Goal: Task Accomplishment & Management: Manage account settings

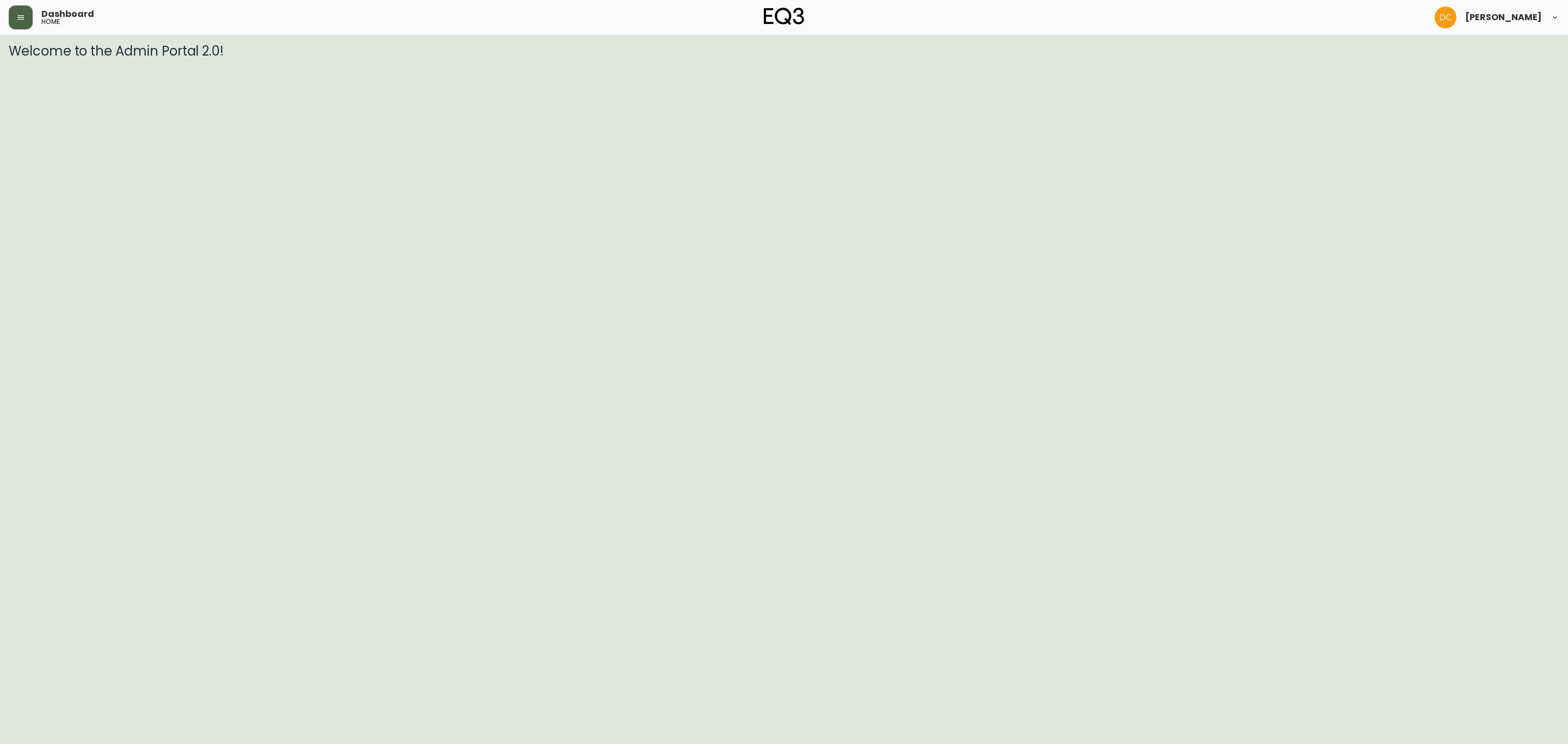
click at [19, 16] on icon "button" at bounding box center [20, 17] width 8 height 8
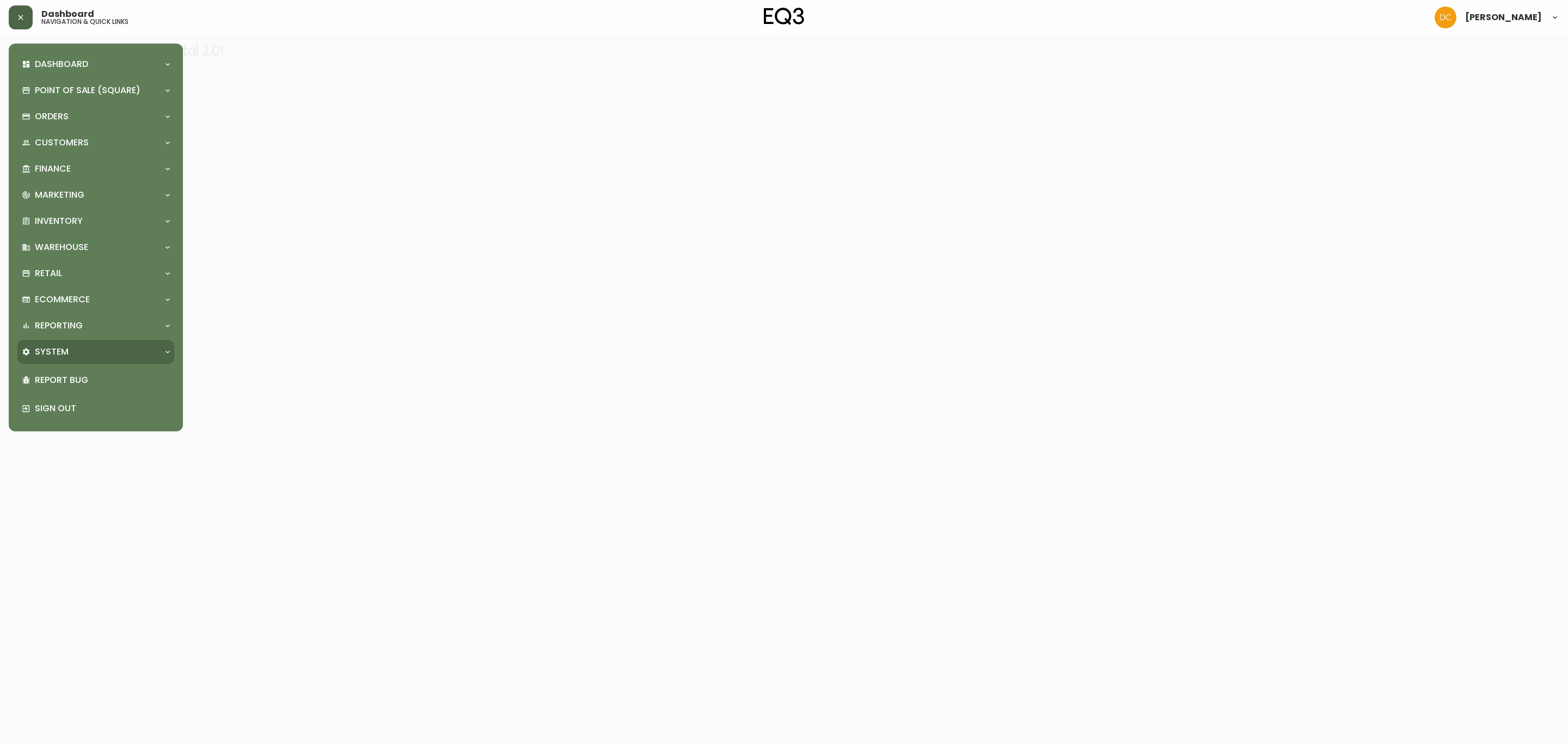
click at [95, 341] on div "System" at bounding box center [96, 352] width 157 height 24
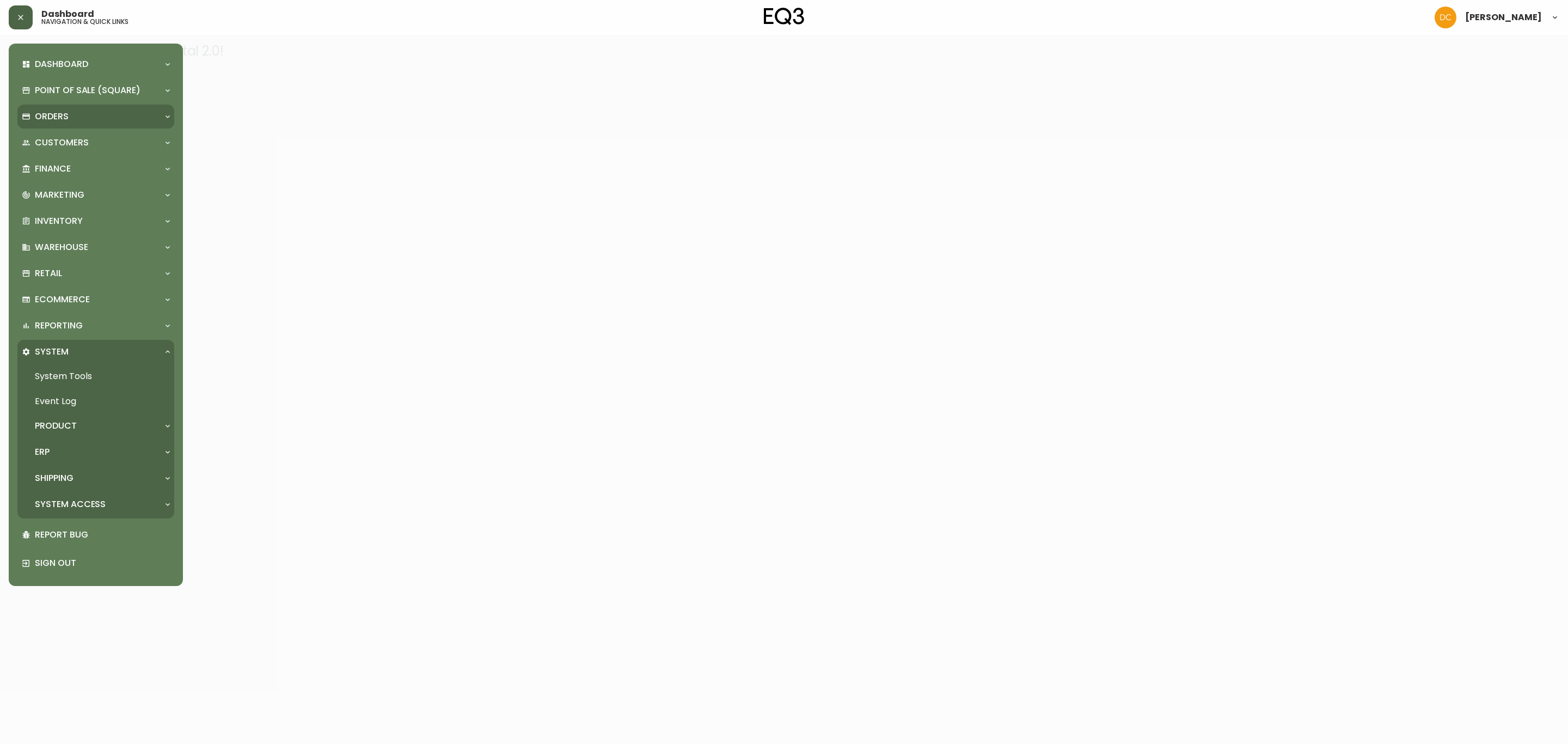
click at [88, 118] on div "Orders" at bounding box center [91, 117] width 137 height 12
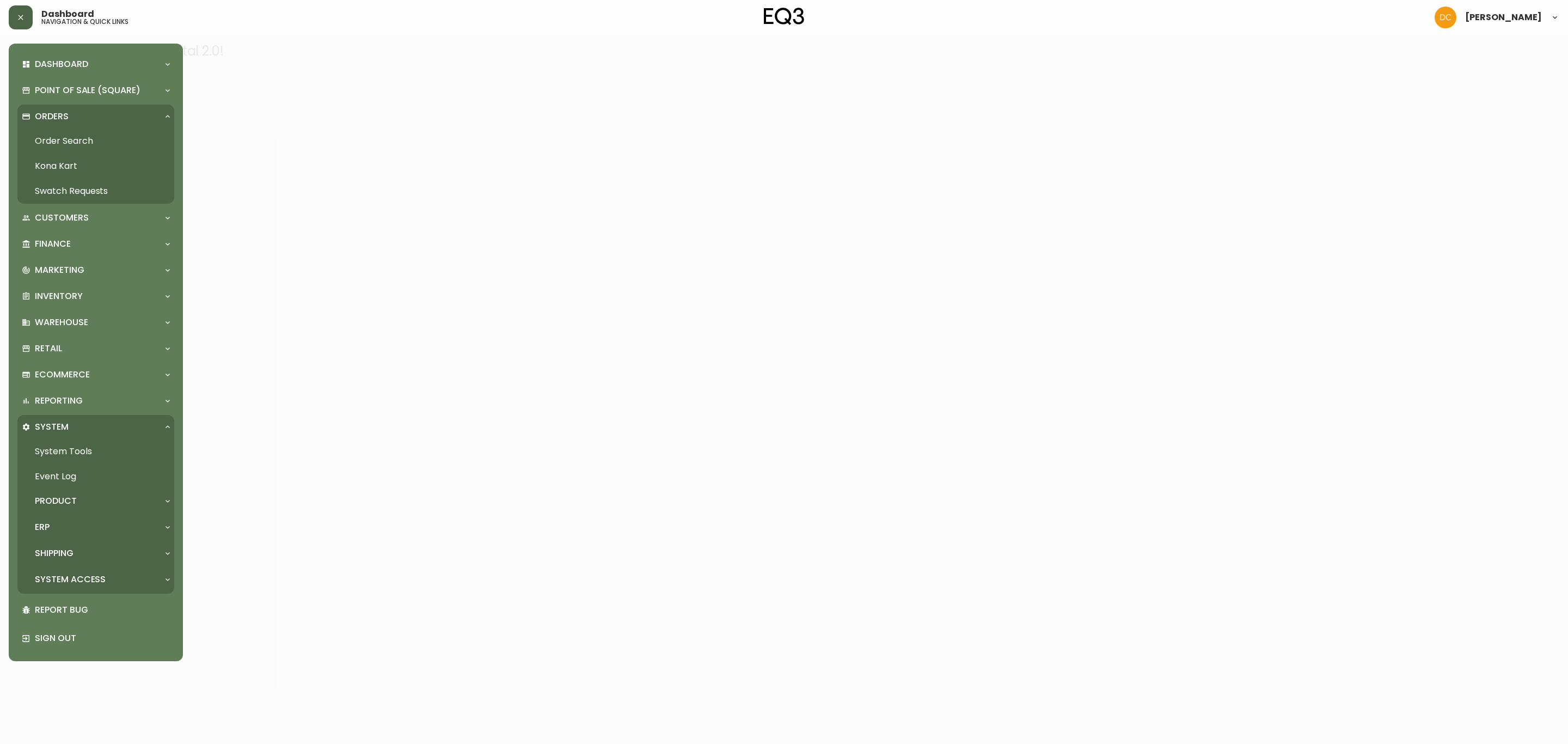
click at [66, 185] on link "Swatch Requests" at bounding box center [96, 191] width 157 height 25
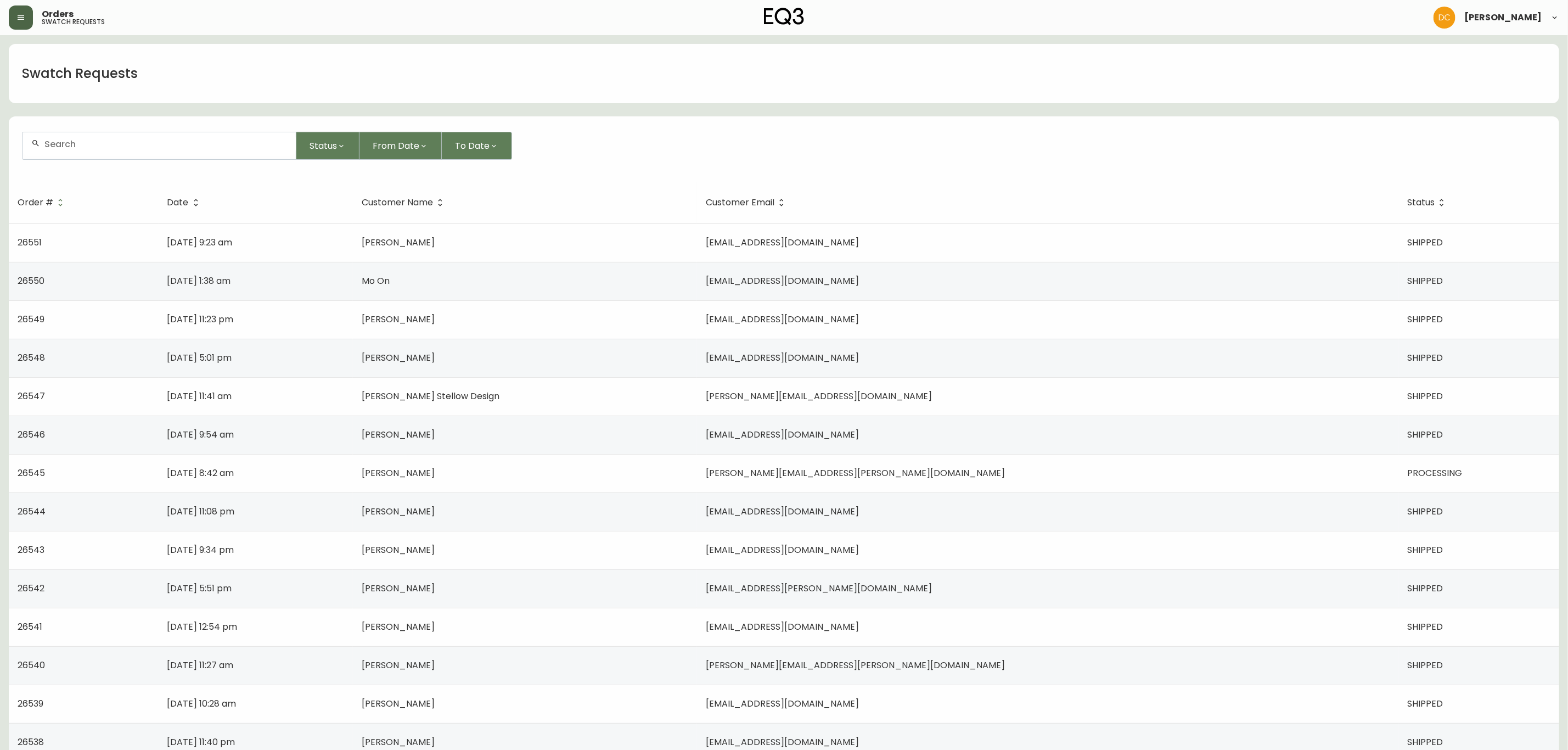
click at [164, 149] on input "text" at bounding box center [166, 144] width 243 height 10
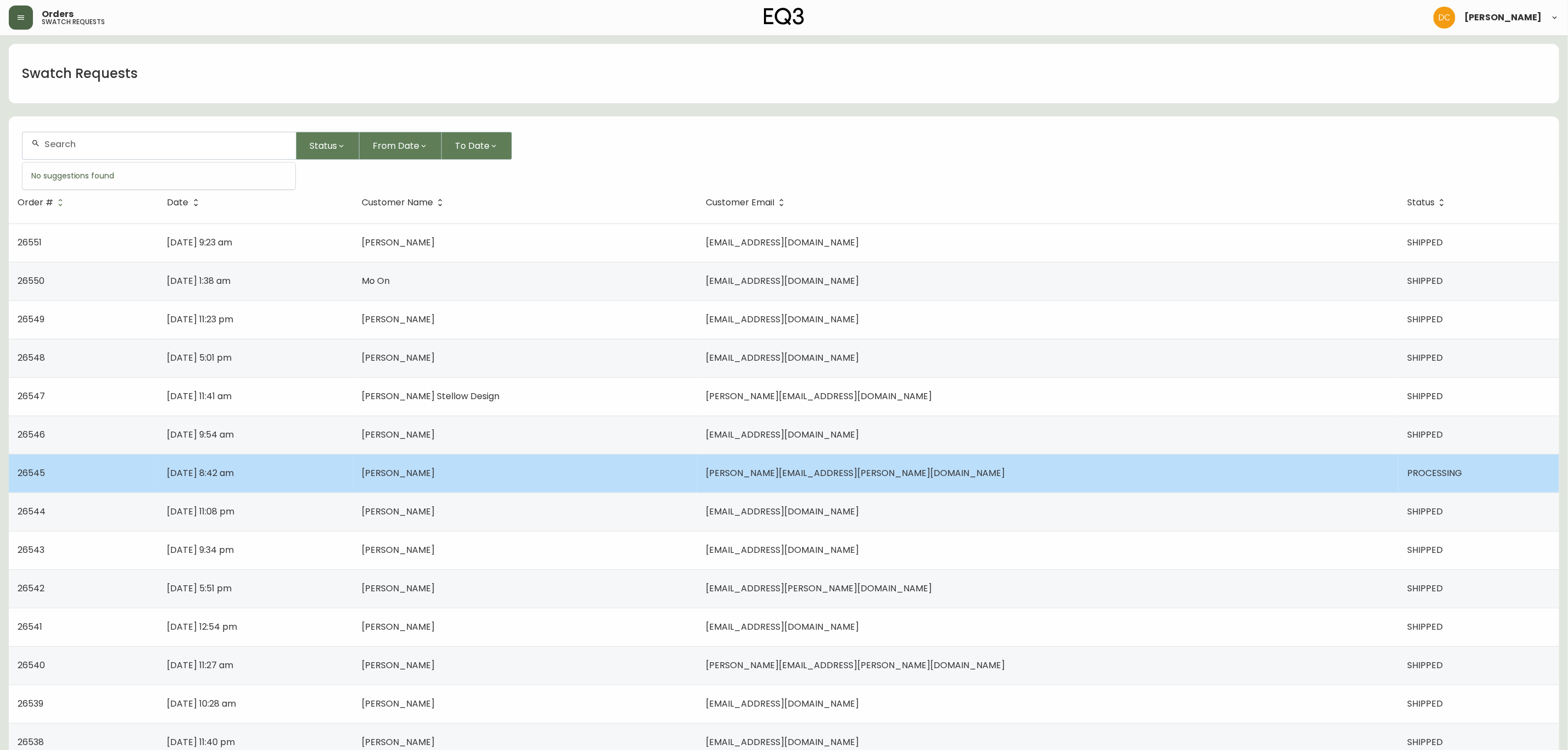
click at [354, 470] on td "Sep 04 2025, 8:42 am" at bounding box center [256, 473] width 195 height 39
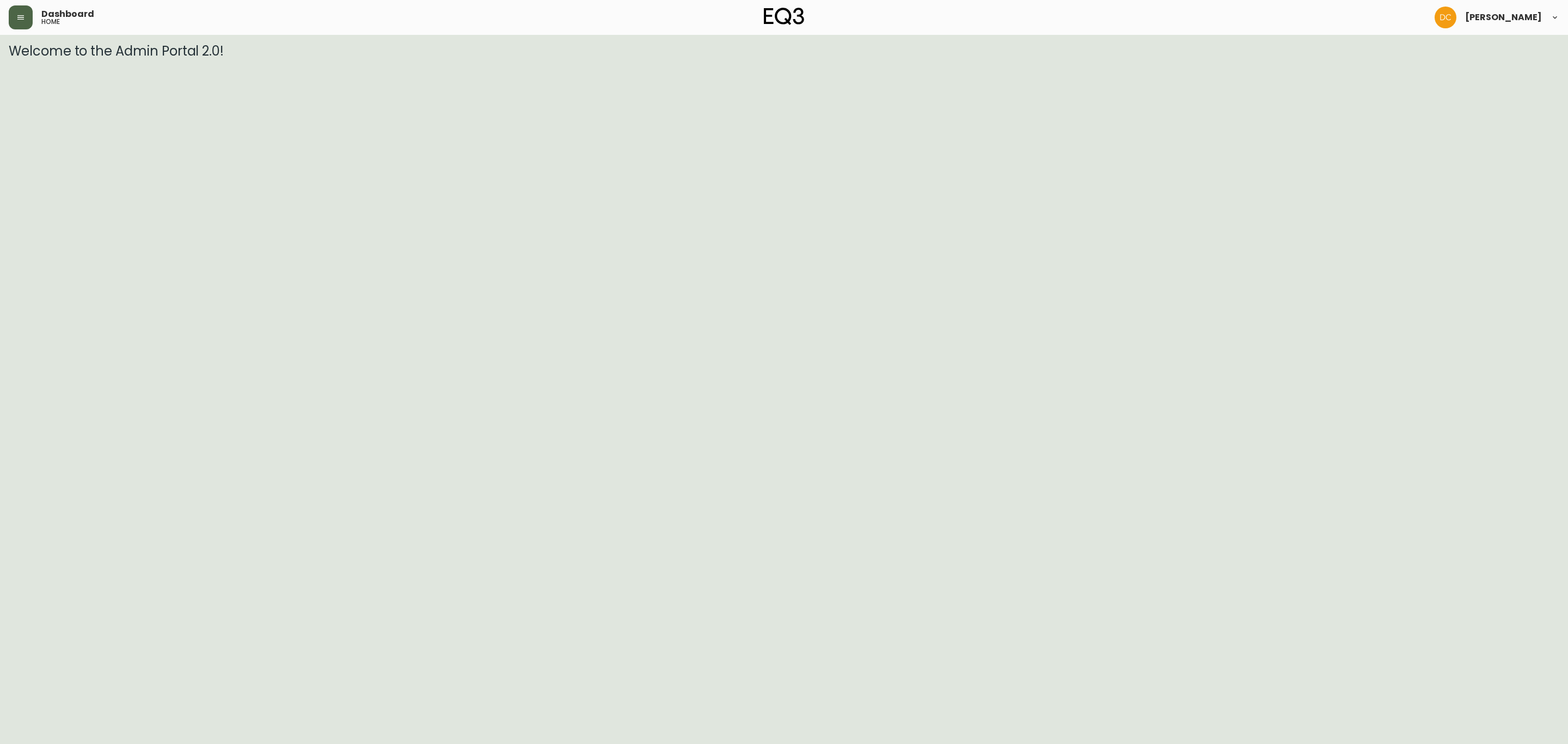
click at [23, 26] on button "button" at bounding box center [20, 17] width 24 height 24
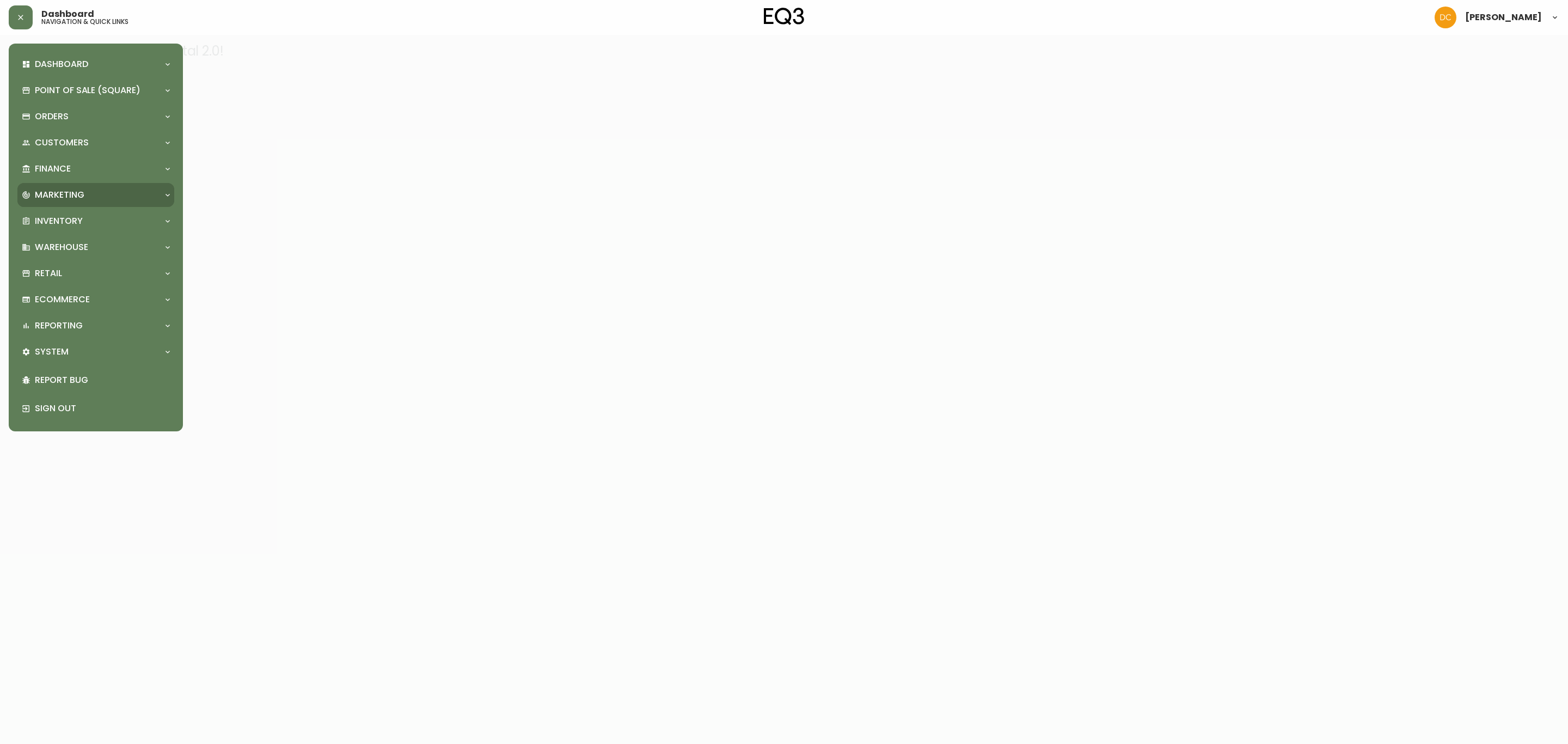
click at [77, 192] on p "Marketing" at bounding box center [60, 195] width 50 height 12
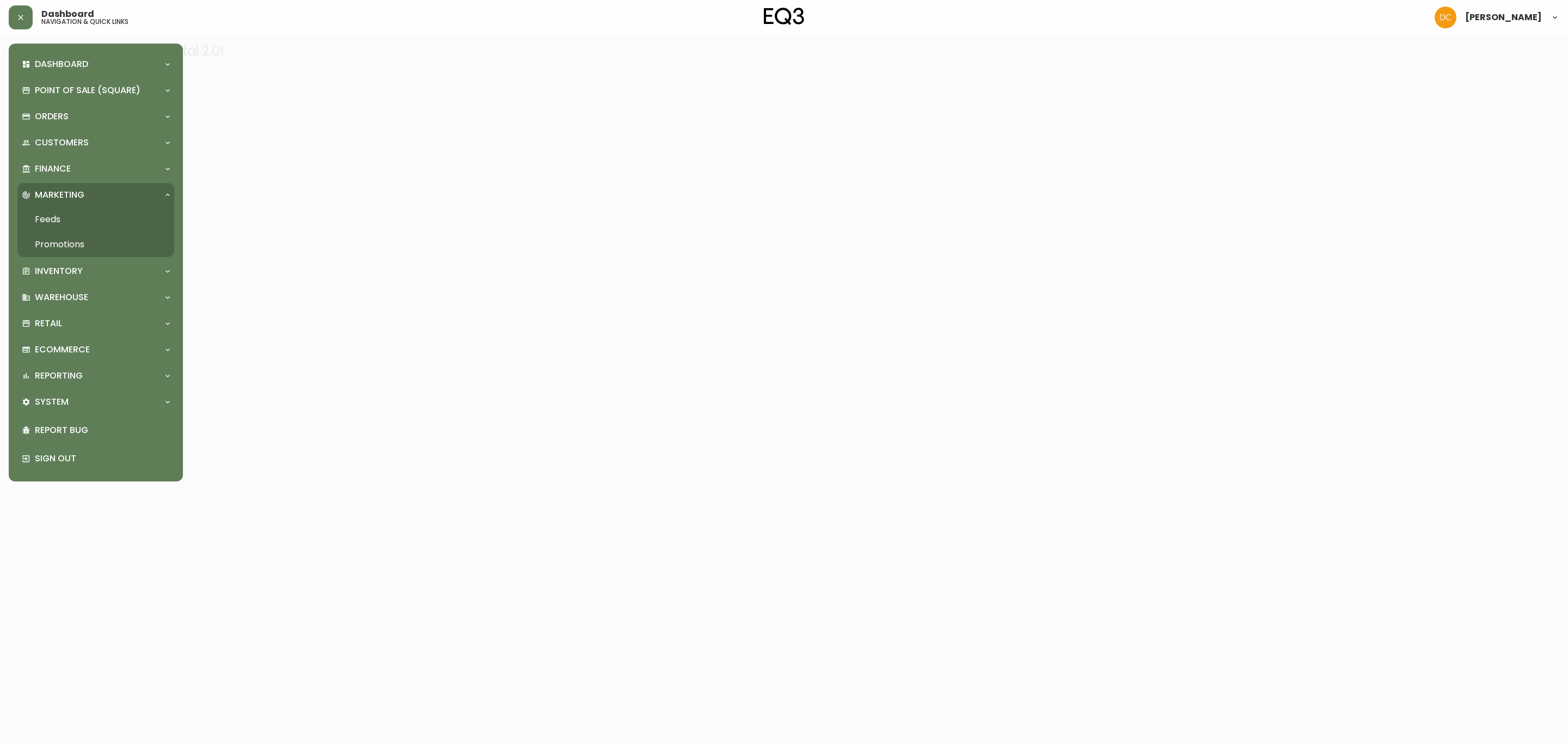
click at [80, 249] on link "Promotions" at bounding box center [96, 244] width 157 height 25
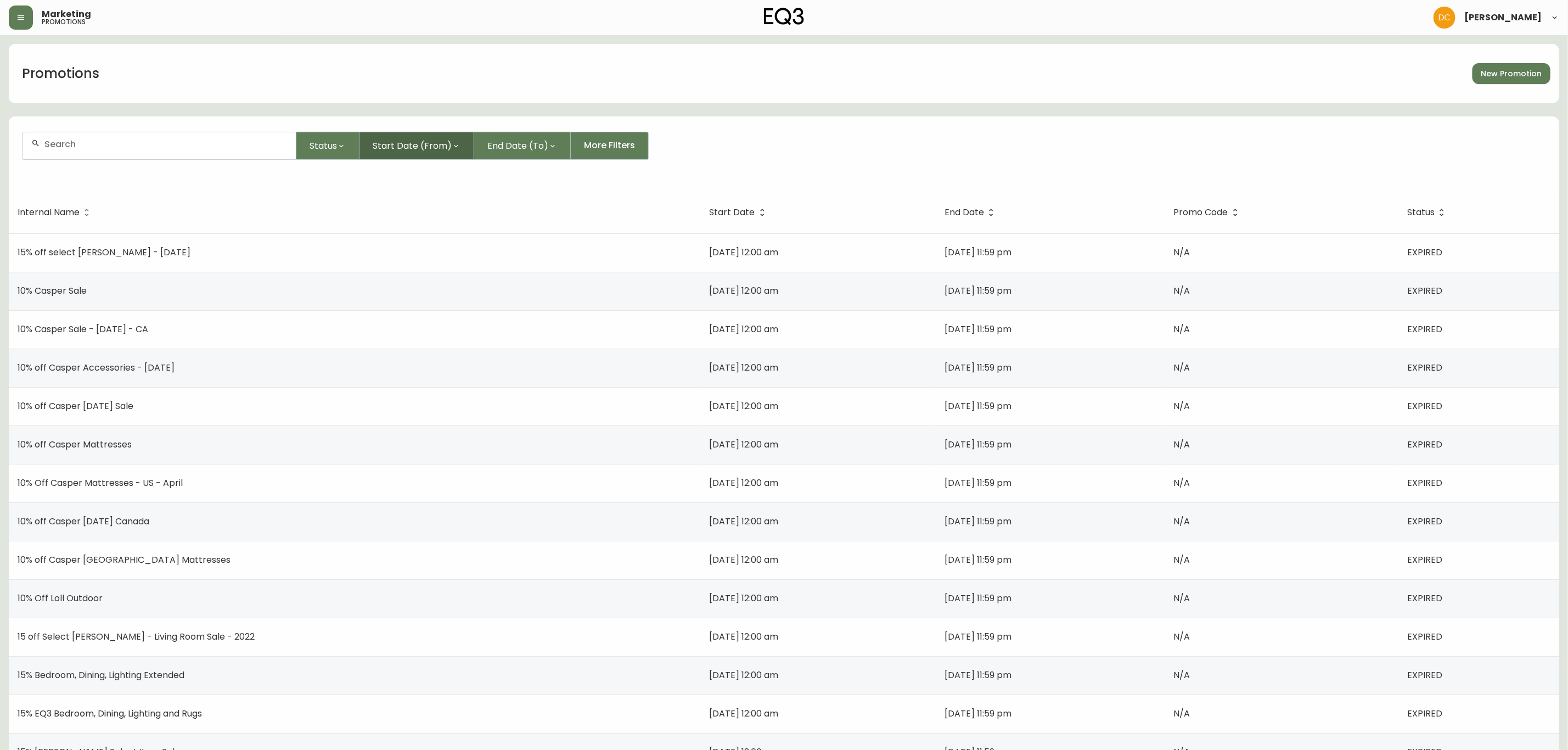
click at [403, 149] on span "Start Date (From)" at bounding box center [412, 146] width 79 height 14
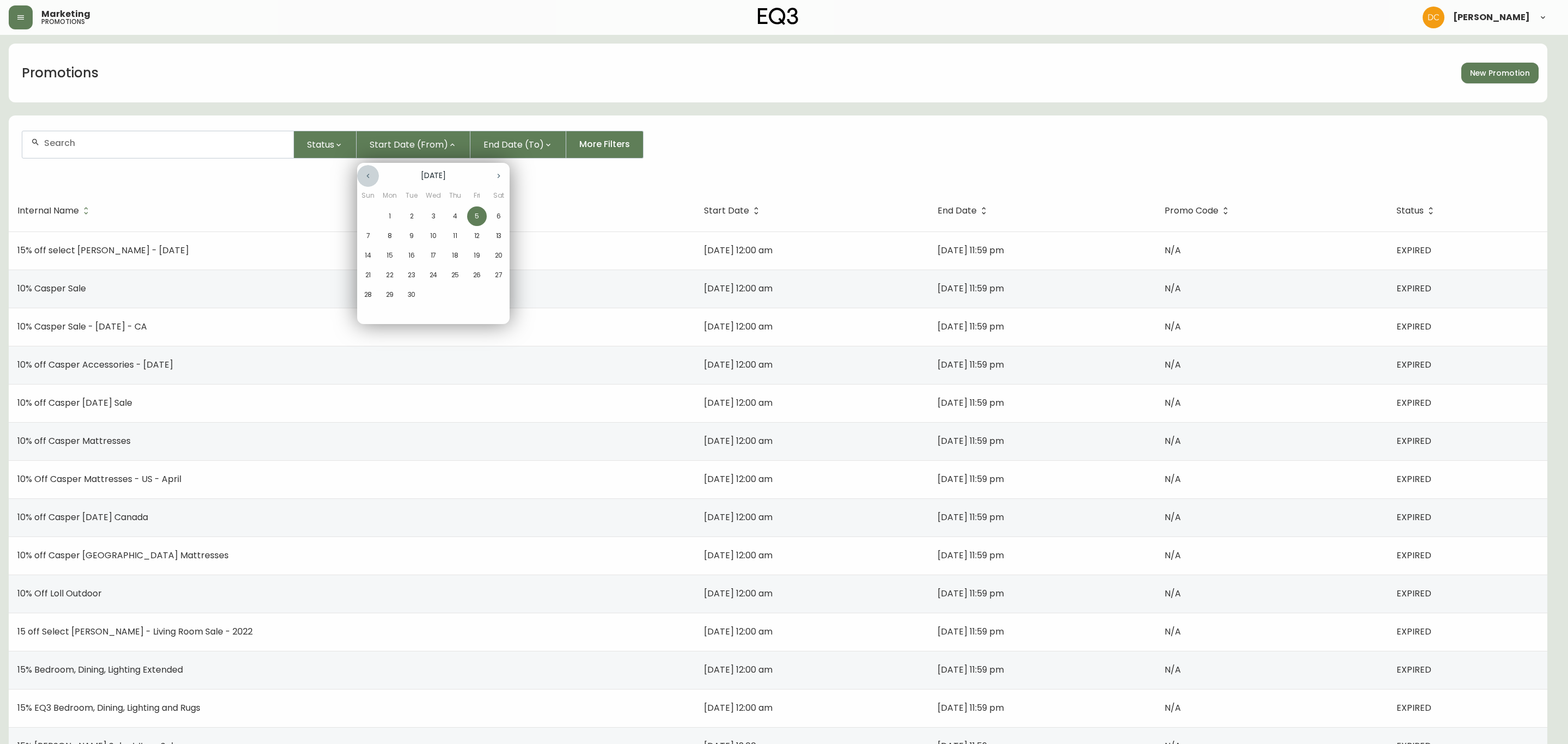
click at [366, 180] on icon "button" at bounding box center [368, 175] width 8 height 8
click at [365, 180] on icon "button" at bounding box center [368, 175] width 8 height 8
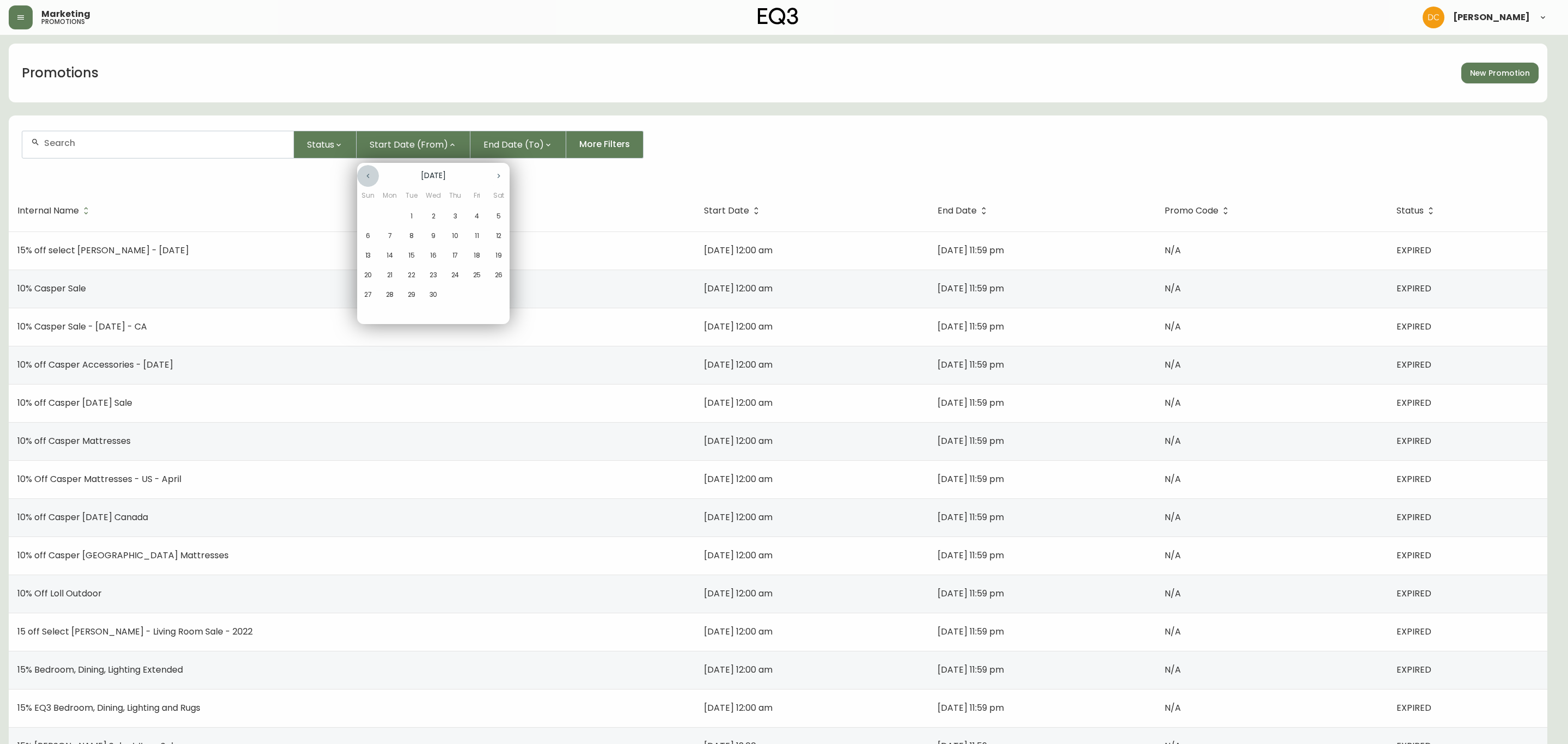
click at [364, 180] on icon "button" at bounding box center [368, 175] width 8 height 8
click at [372, 214] on span "1" at bounding box center [368, 216] width 19 height 10
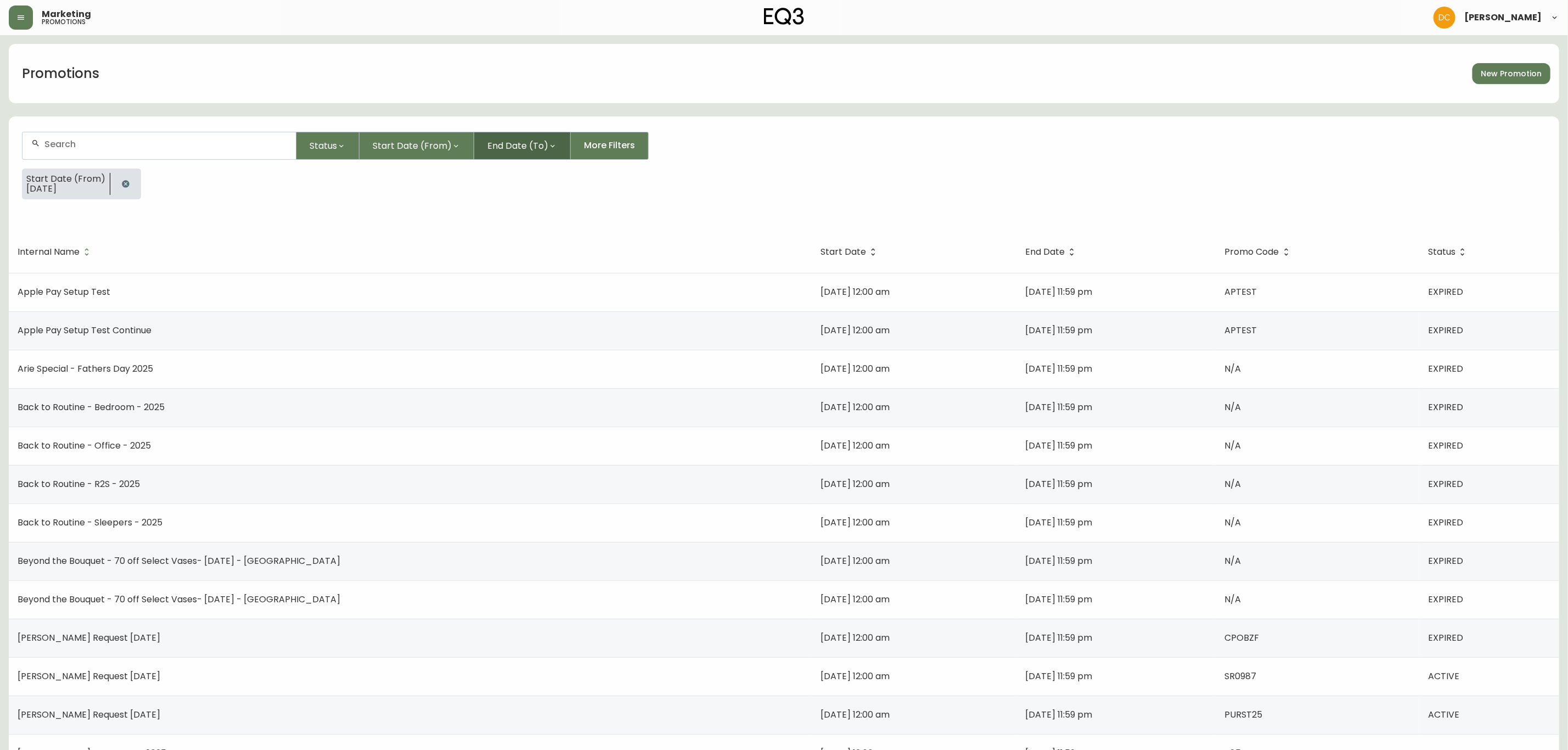
click at [514, 140] on span "End Date (To)" at bounding box center [517, 146] width 61 height 14
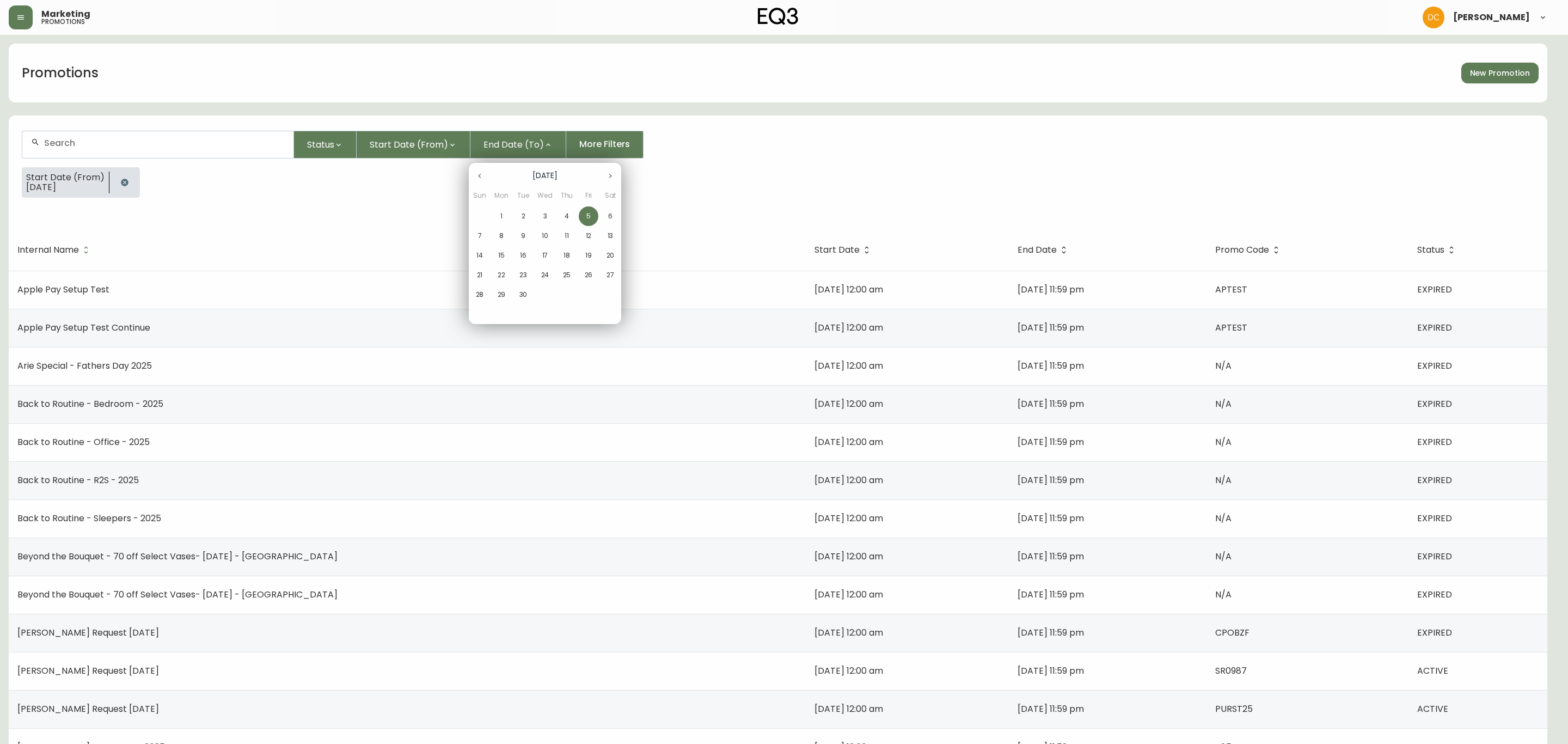
click at [477, 180] on icon "button" at bounding box center [479, 175] width 8 height 8
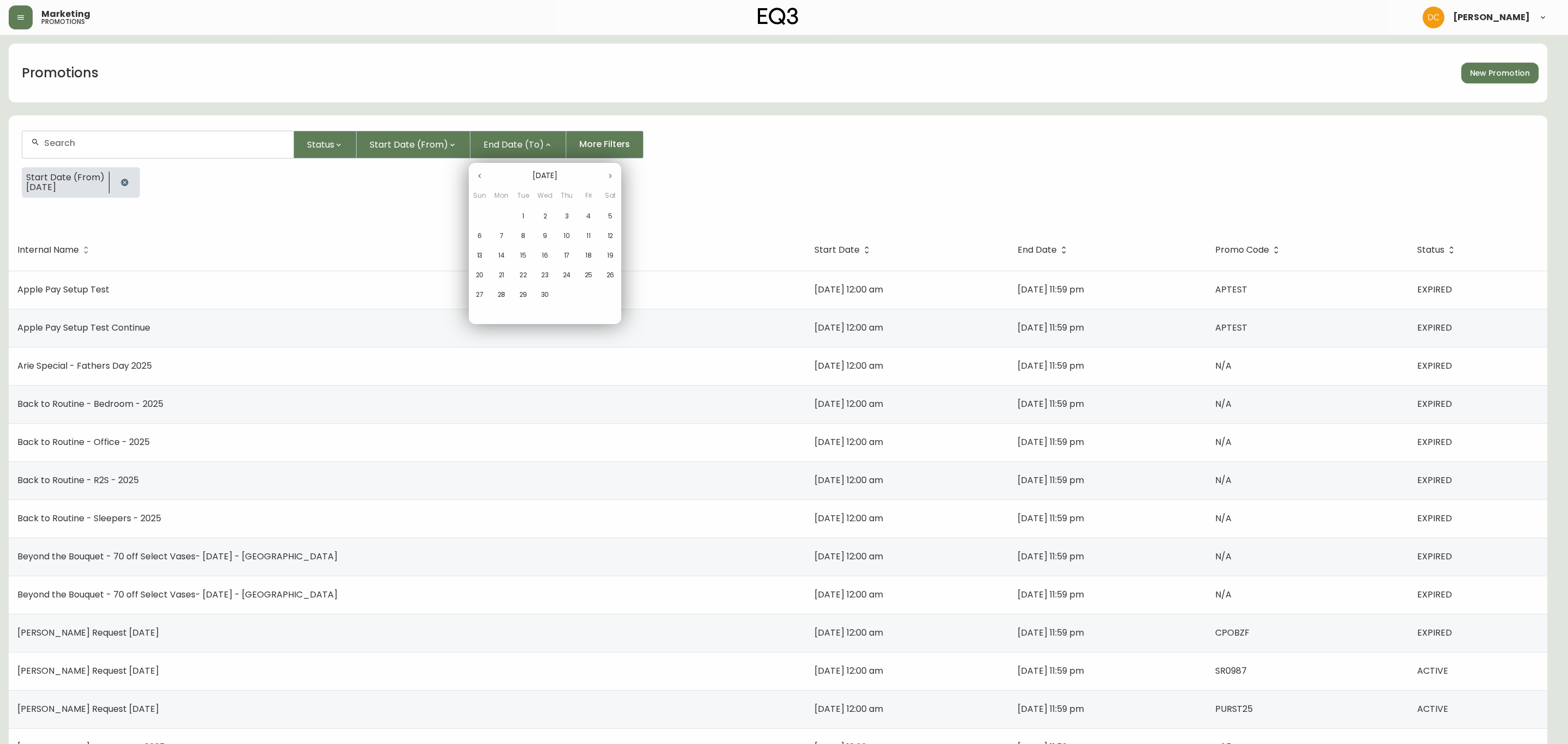
click at [477, 180] on icon "button" at bounding box center [479, 175] width 8 height 8
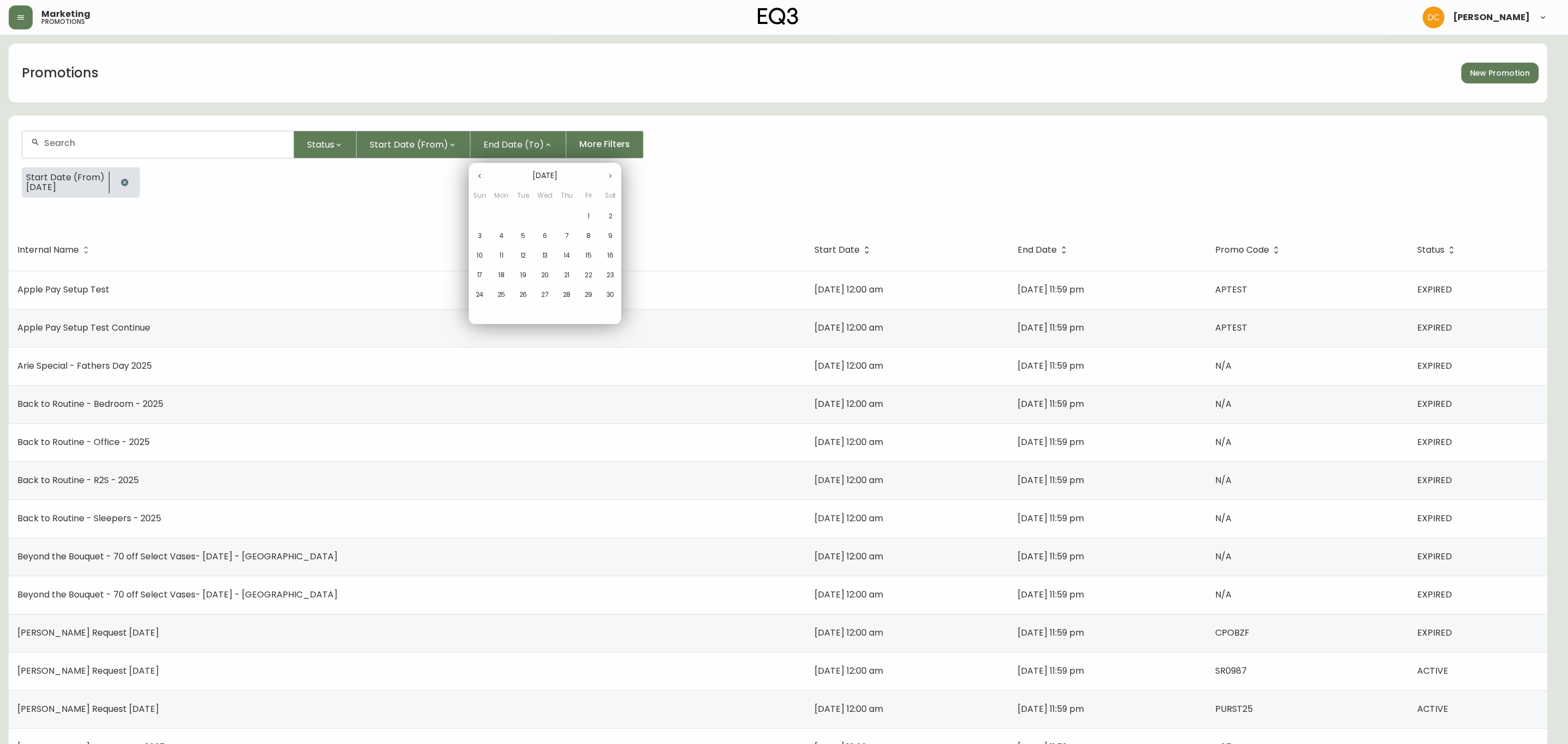
click at [436, 153] on div at bounding box center [784, 372] width 1568 height 744
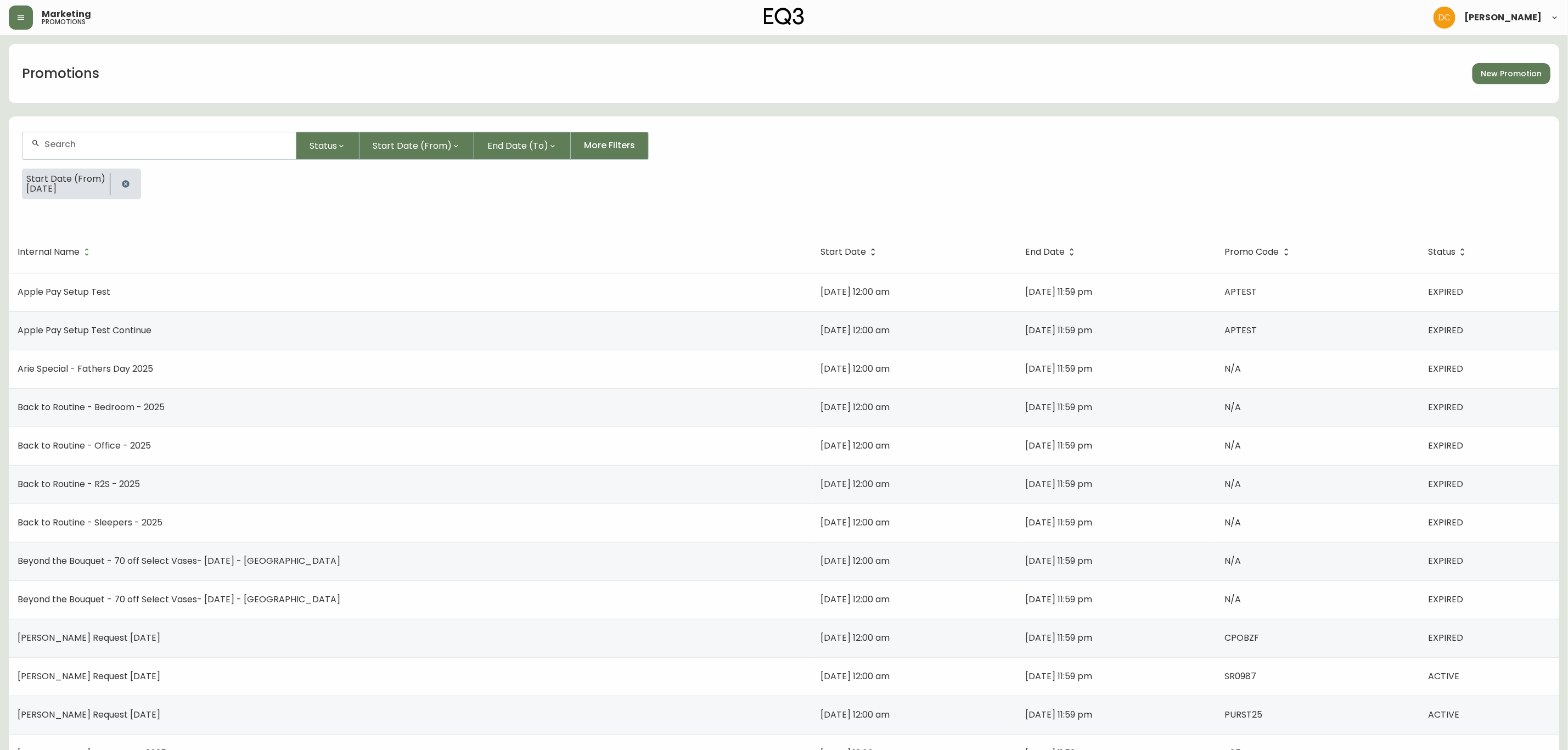
click at [438, 140] on div "[DATE] Sun Mon Tue Wed Thu Fri Sat 27 28 29 30 31 1 2 3 4 5 6 7 8 9 10 11 12 13…" at bounding box center [784, 375] width 1568 height 750
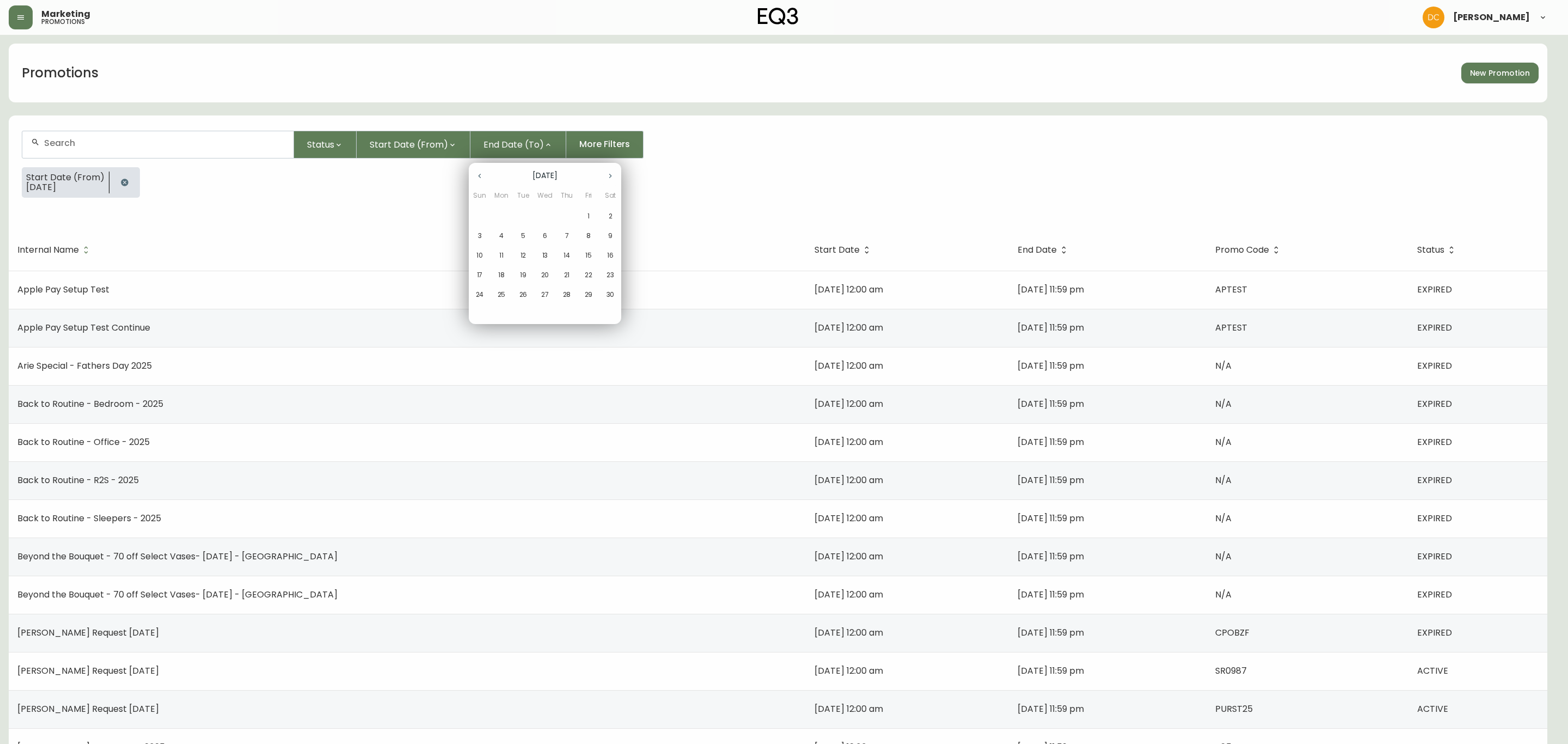
click at [482, 175] on icon "button" at bounding box center [479, 175] width 8 height 8
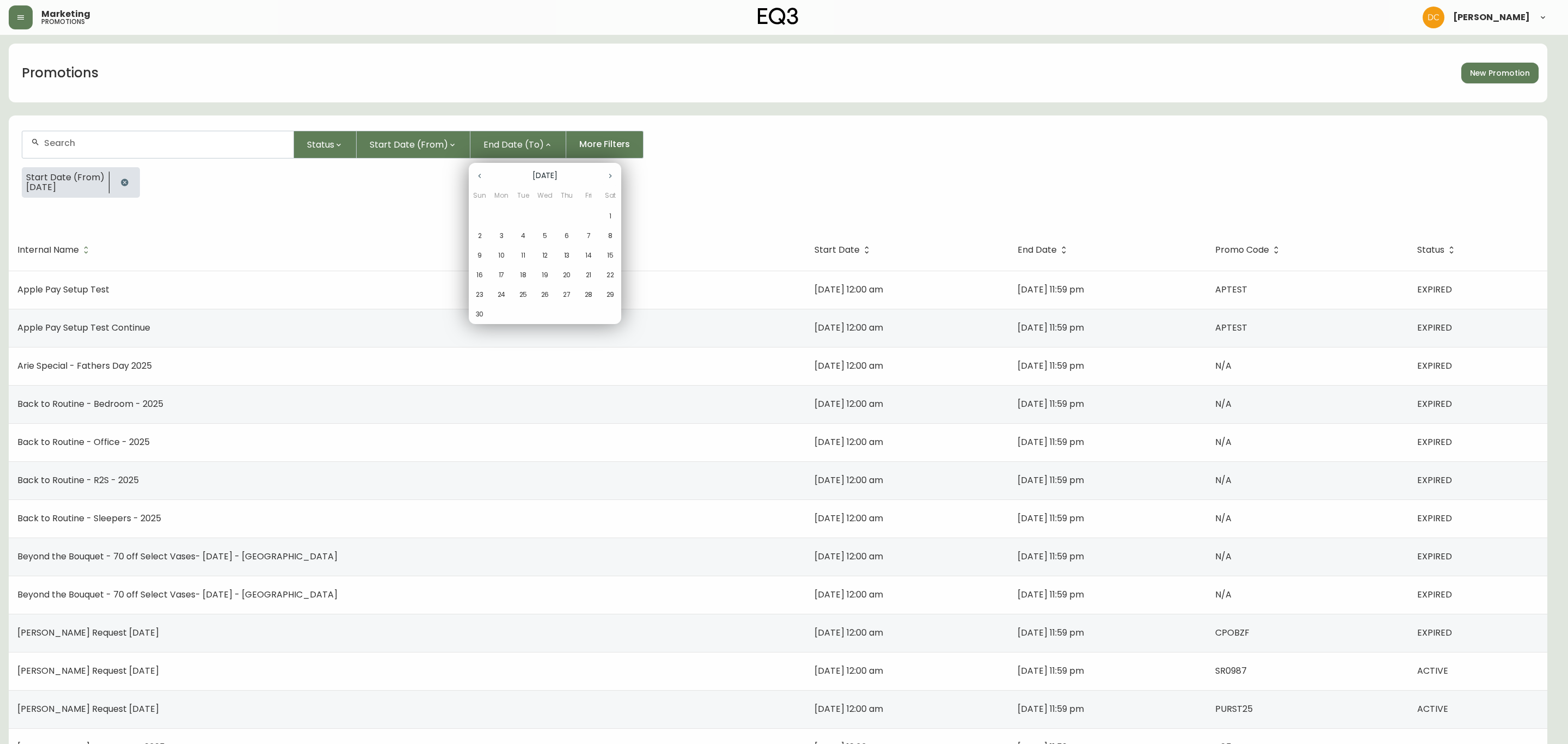
click at [482, 175] on icon "button" at bounding box center [479, 175] width 8 height 8
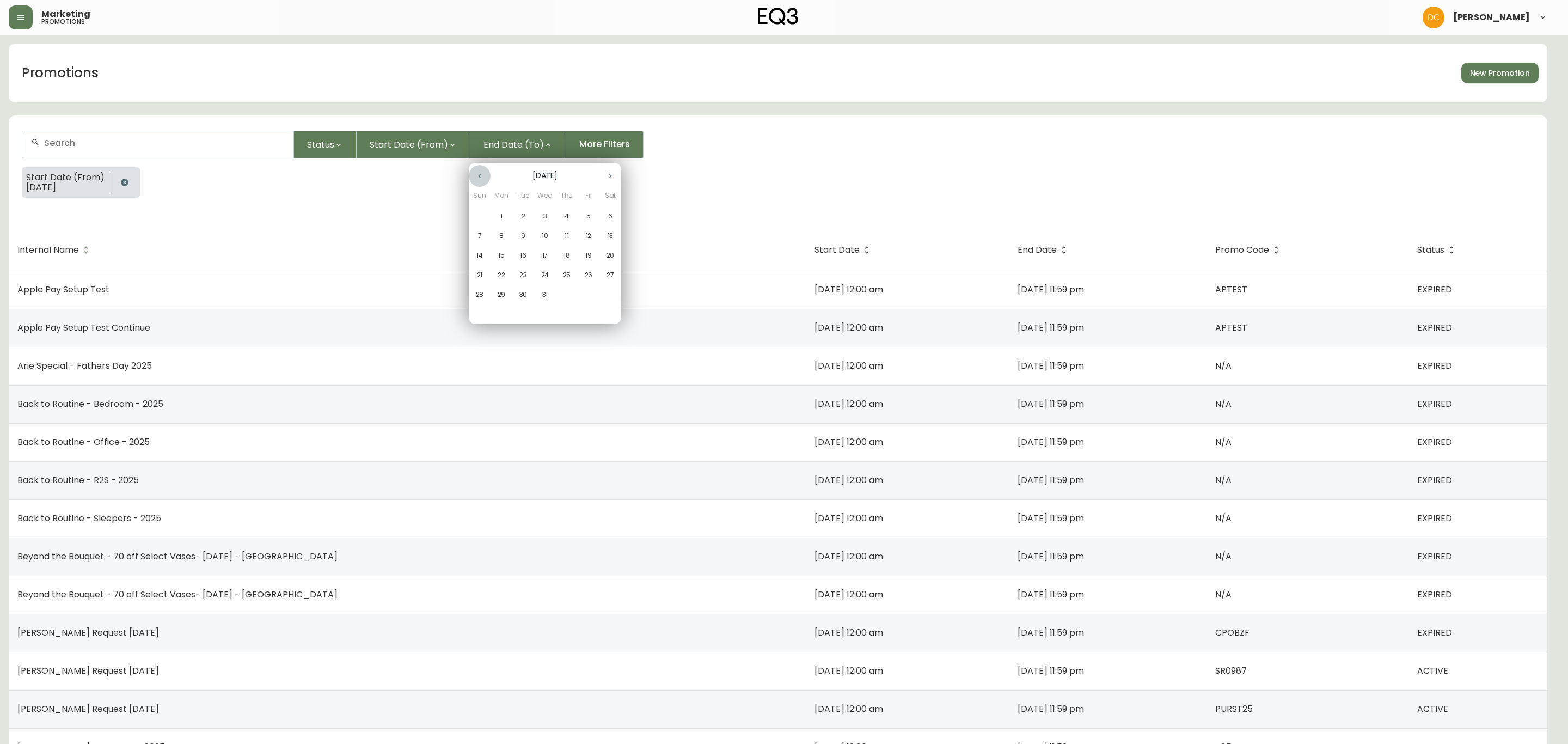
click at [482, 175] on icon "button" at bounding box center [479, 175] width 8 height 8
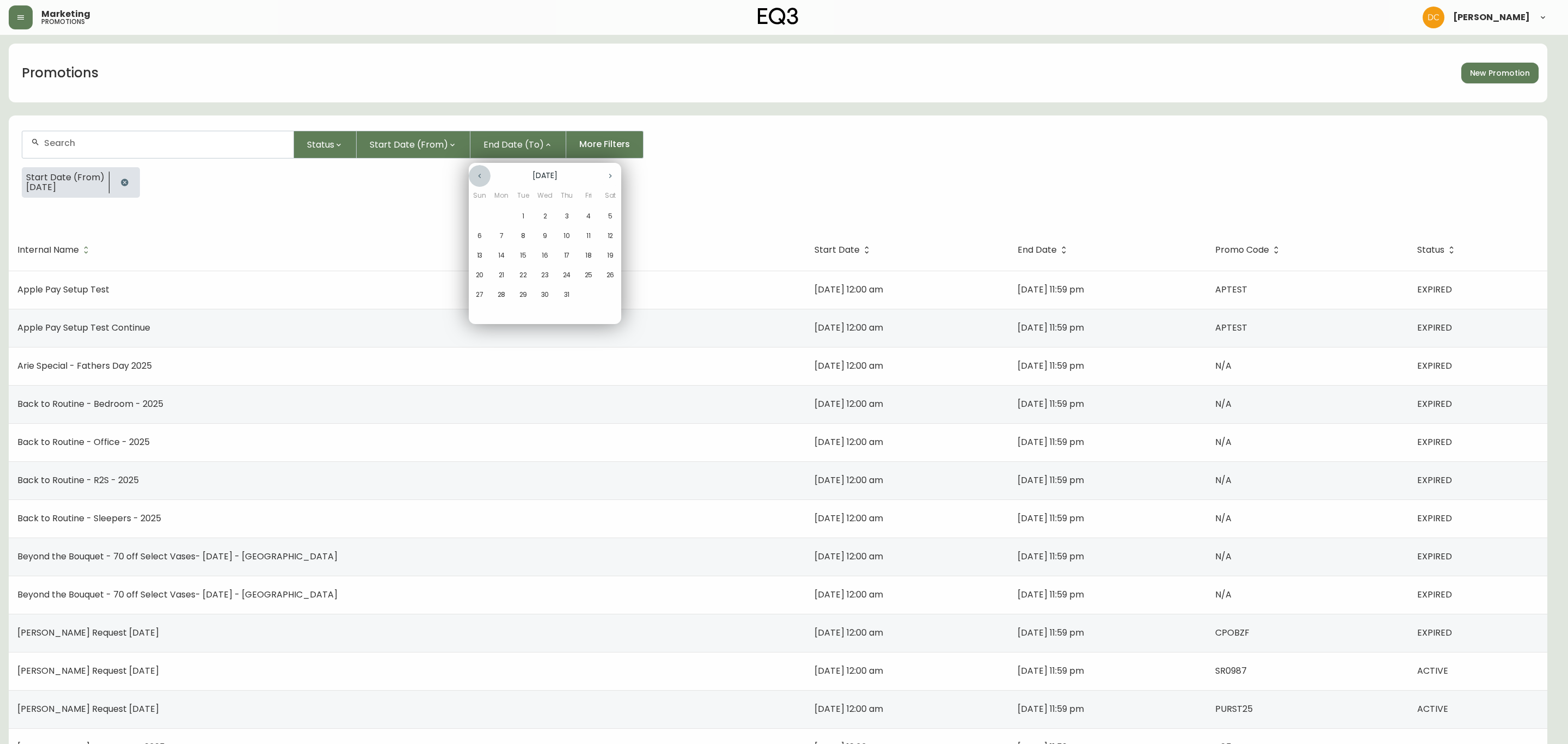
click at [482, 175] on icon "button" at bounding box center [479, 175] width 8 height 8
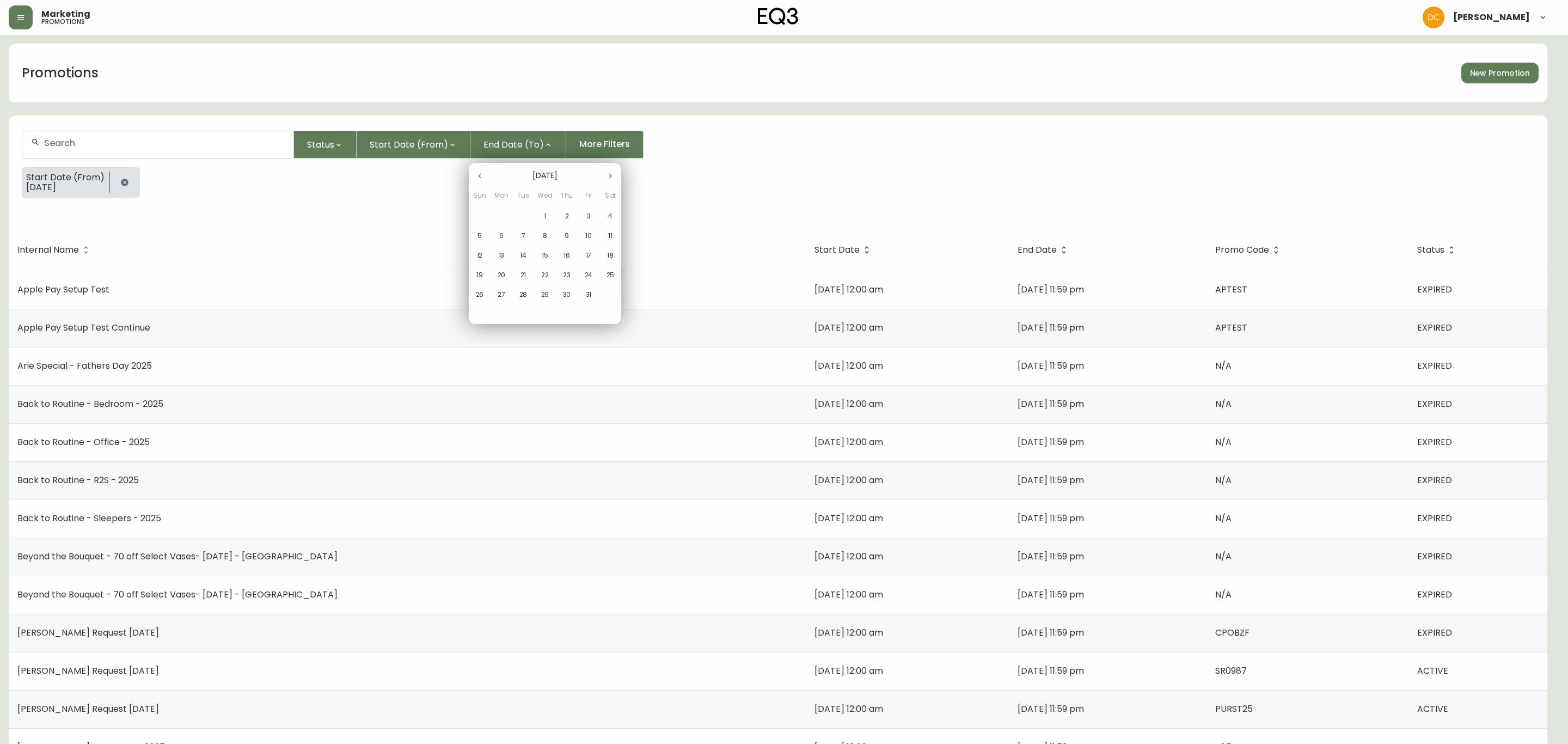
click at [482, 175] on icon "button" at bounding box center [479, 175] width 8 height 8
click at [606, 175] on icon "button" at bounding box center [610, 175] width 8 height 8
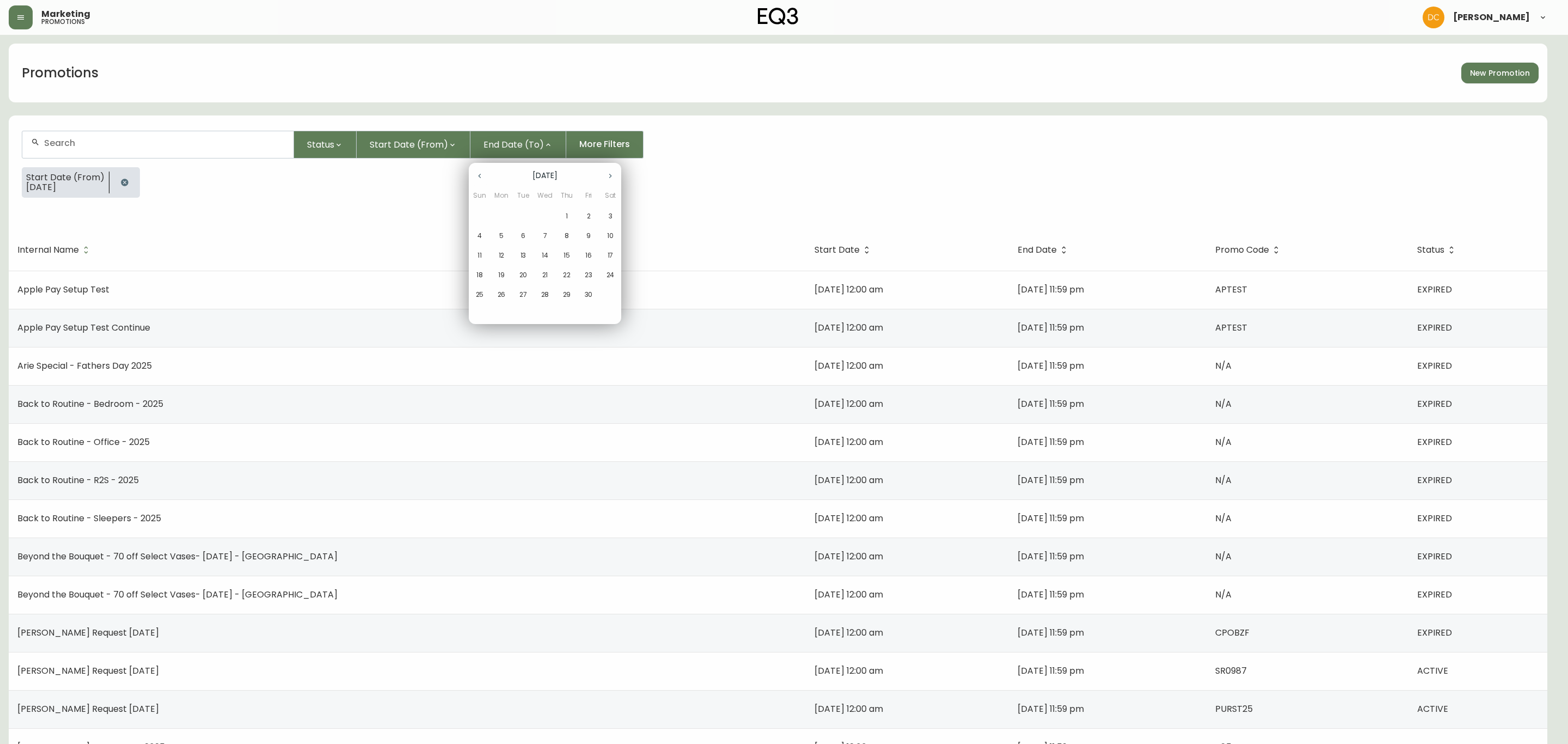
click at [606, 175] on icon "button" at bounding box center [610, 175] width 8 height 8
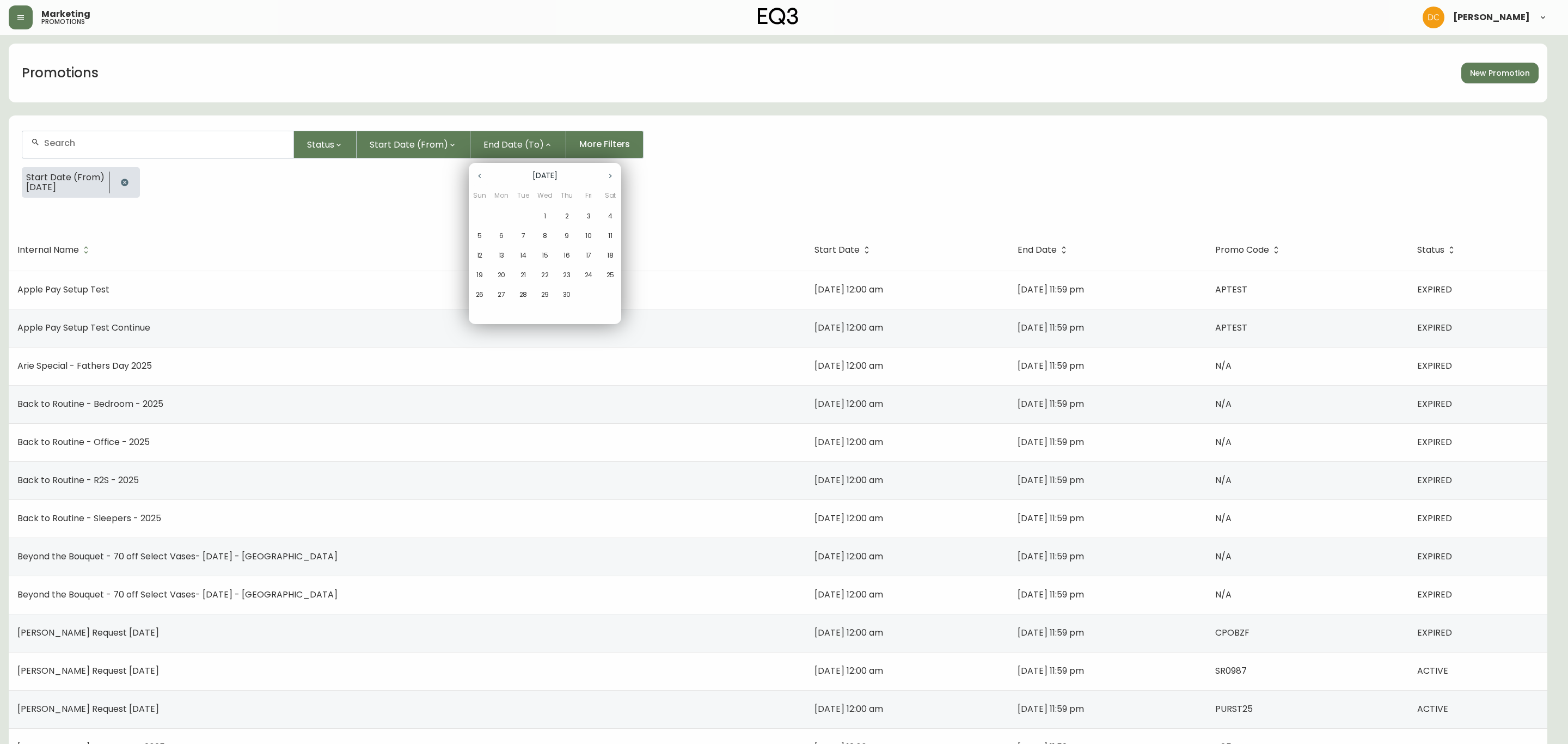
click at [606, 175] on icon "button" at bounding box center [610, 175] width 8 height 8
click at [588, 216] on p "1" at bounding box center [588, 216] width 2 height 10
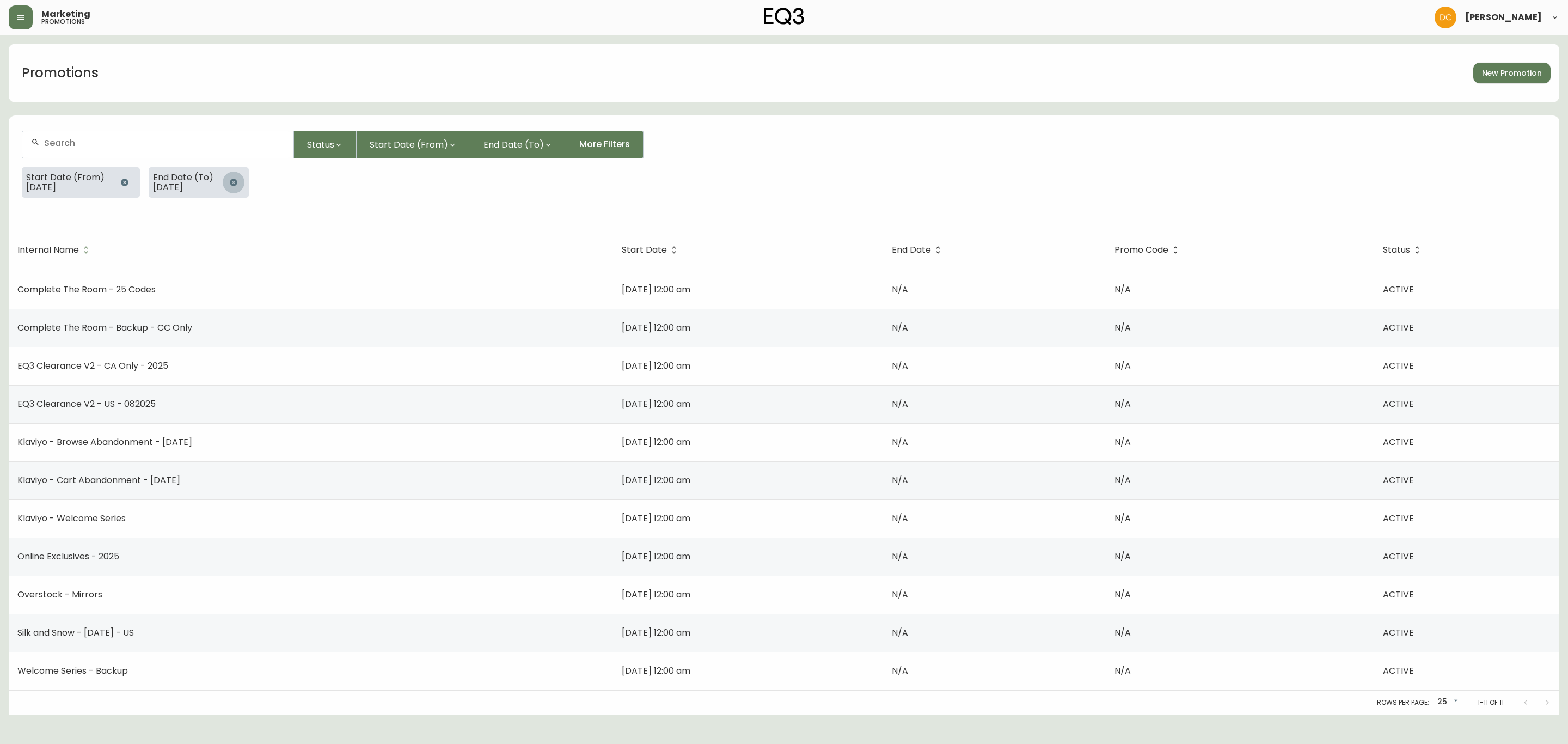
click at [230, 183] on icon "button" at bounding box center [233, 182] width 7 height 7
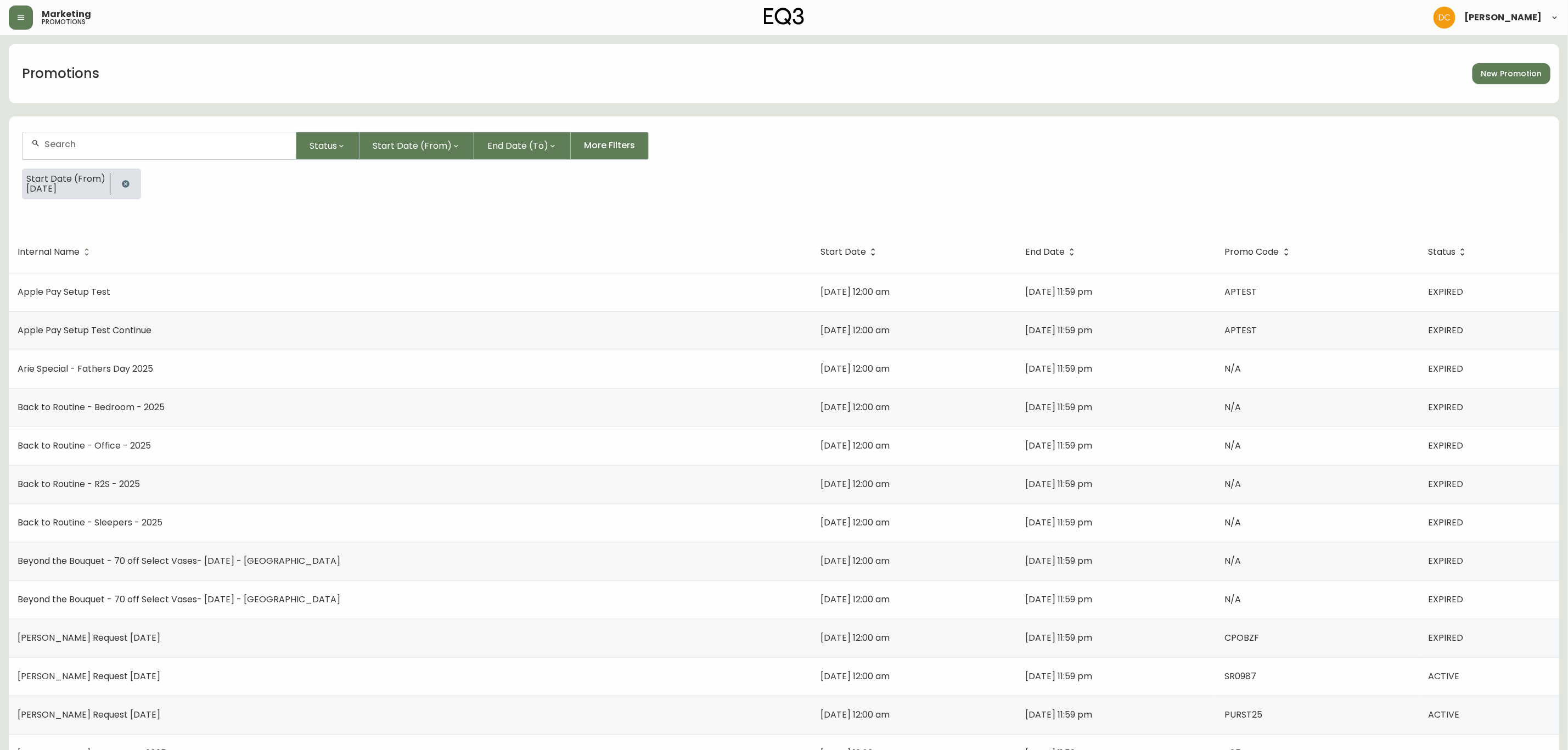
click at [123, 183] on icon "button" at bounding box center [125, 183] width 7 height 7
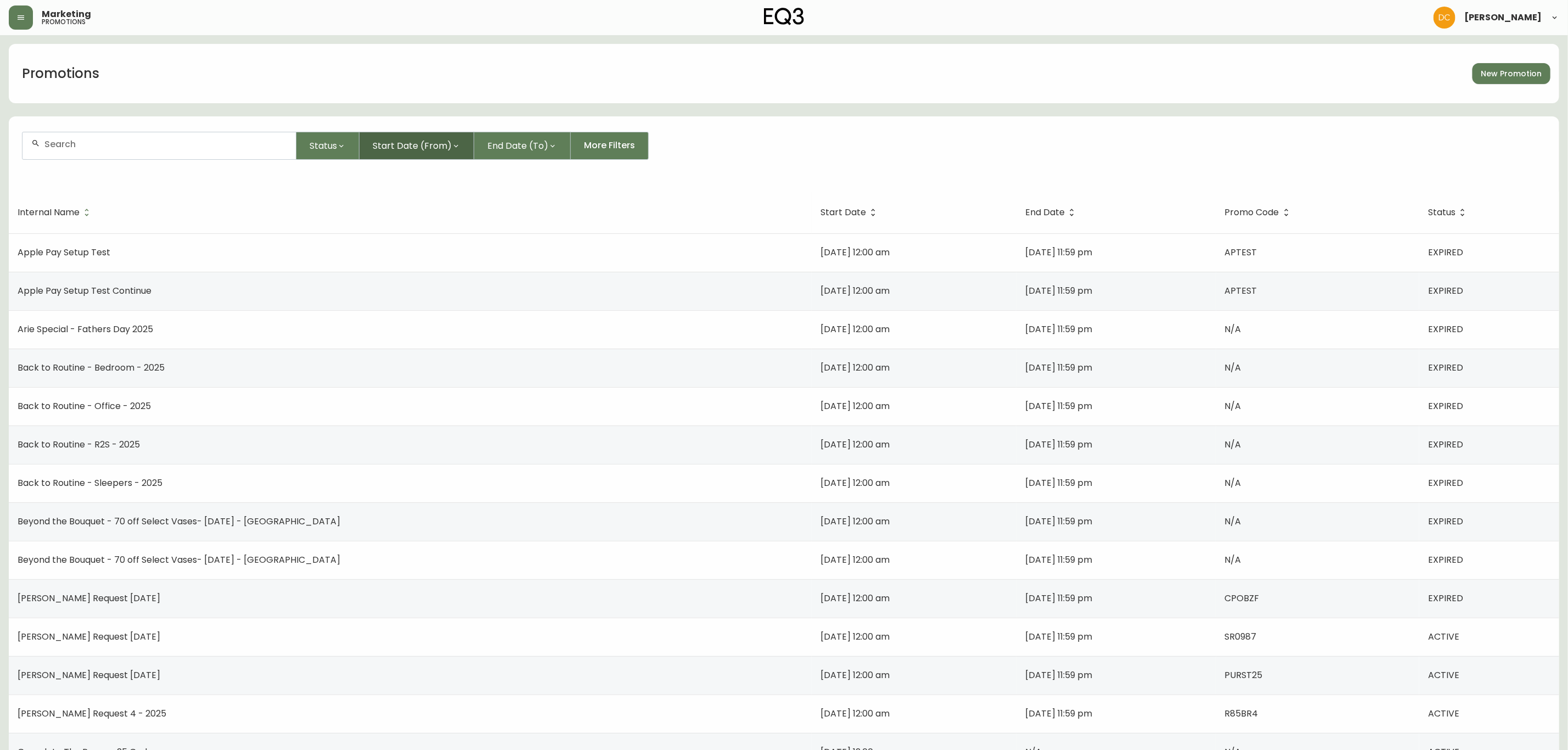
click at [438, 147] on span "Start Date (From)" at bounding box center [412, 146] width 79 height 14
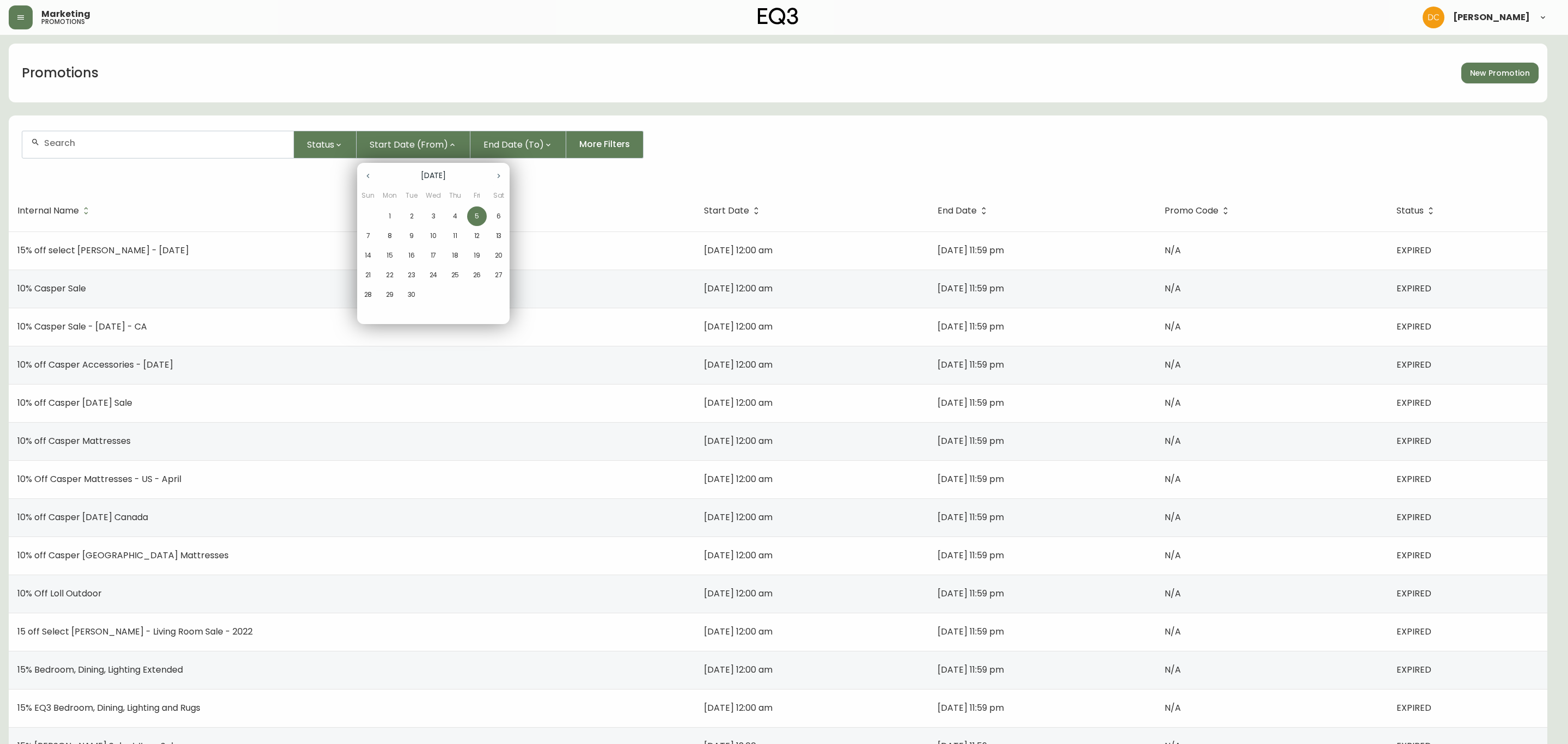
click at [370, 177] on icon "button" at bounding box center [368, 175] width 8 height 8
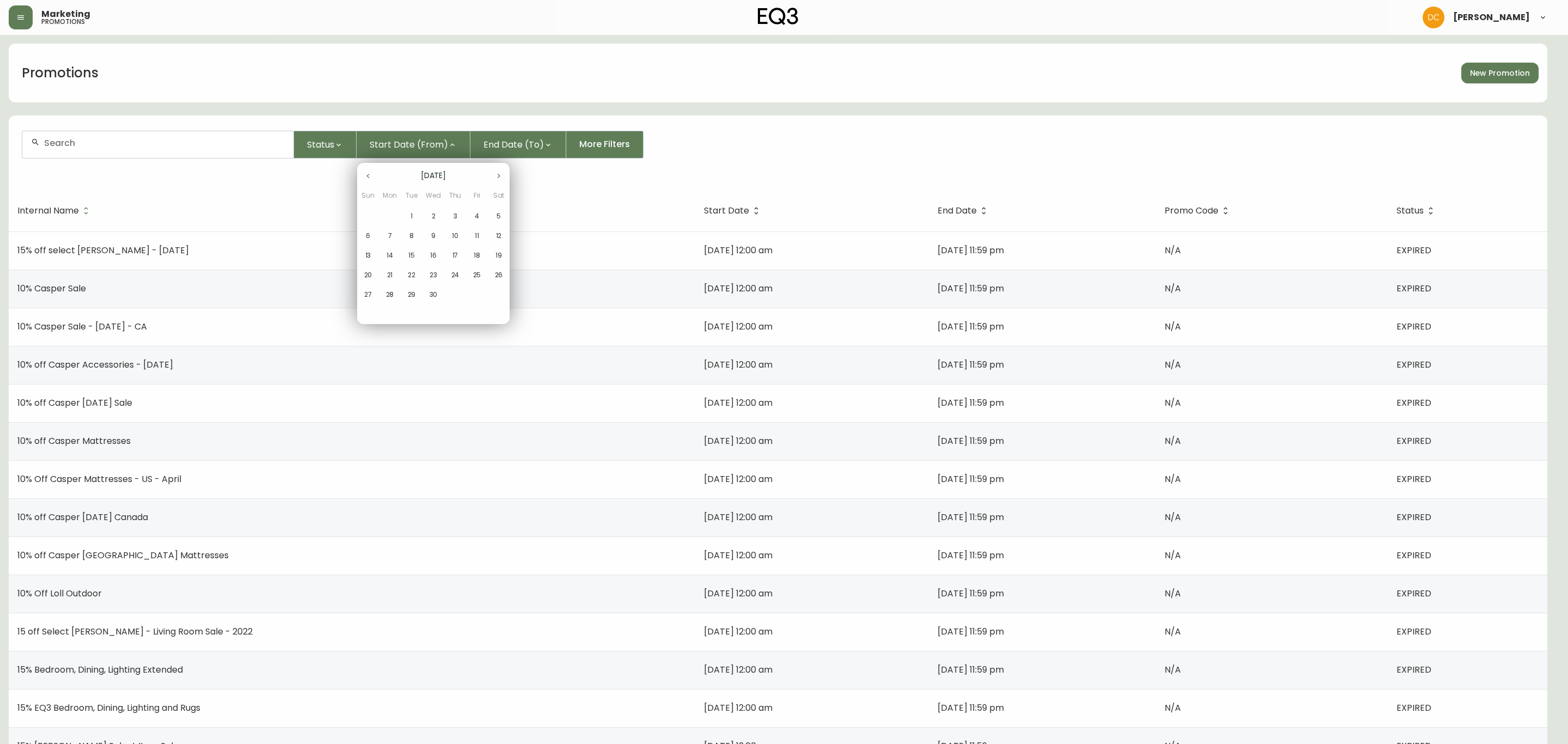
click at [370, 177] on icon "button" at bounding box center [368, 175] width 8 height 8
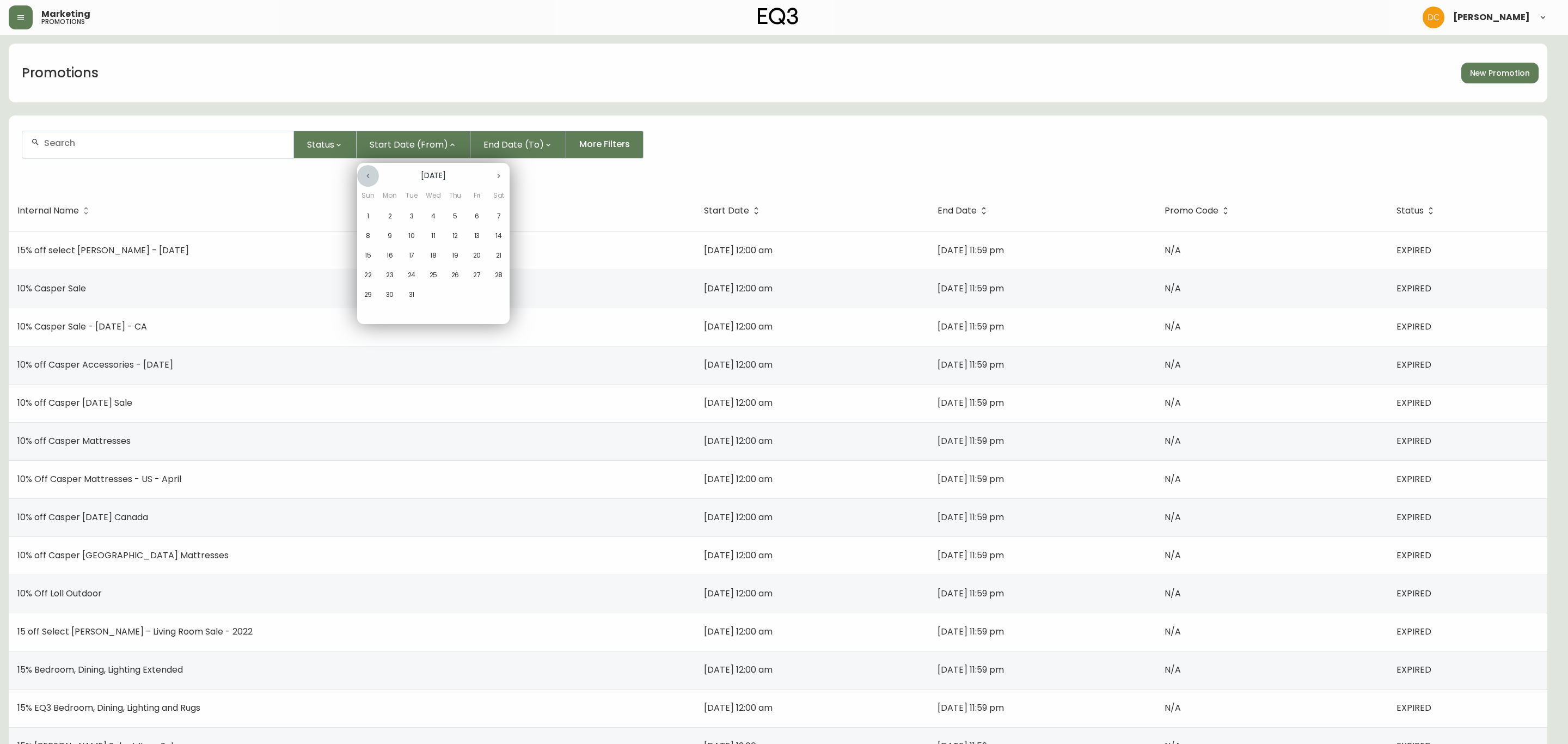
click at [370, 177] on icon "button" at bounding box center [368, 175] width 8 height 8
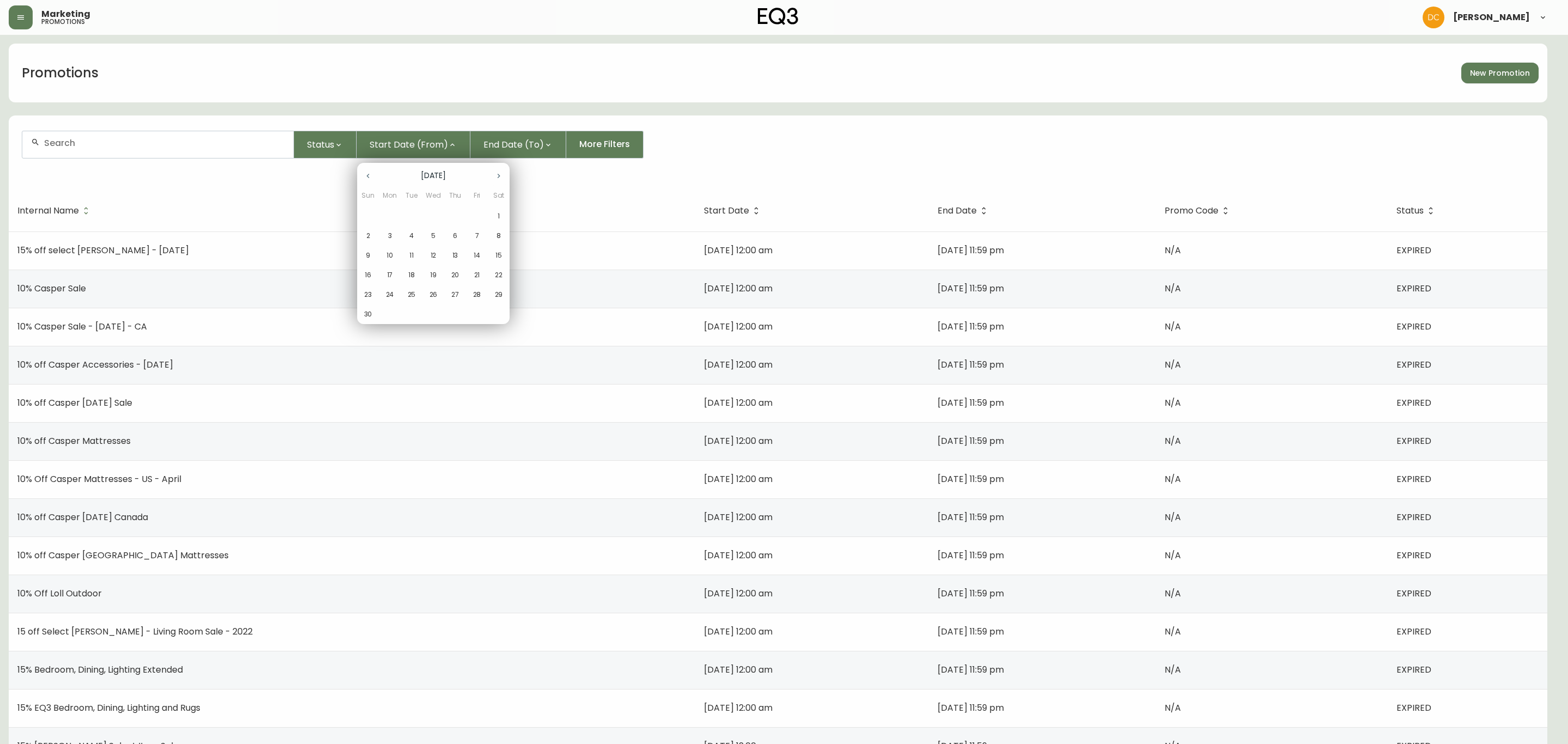
click at [370, 177] on icon "button" at bounding box center [368, 175] width 8 height 8
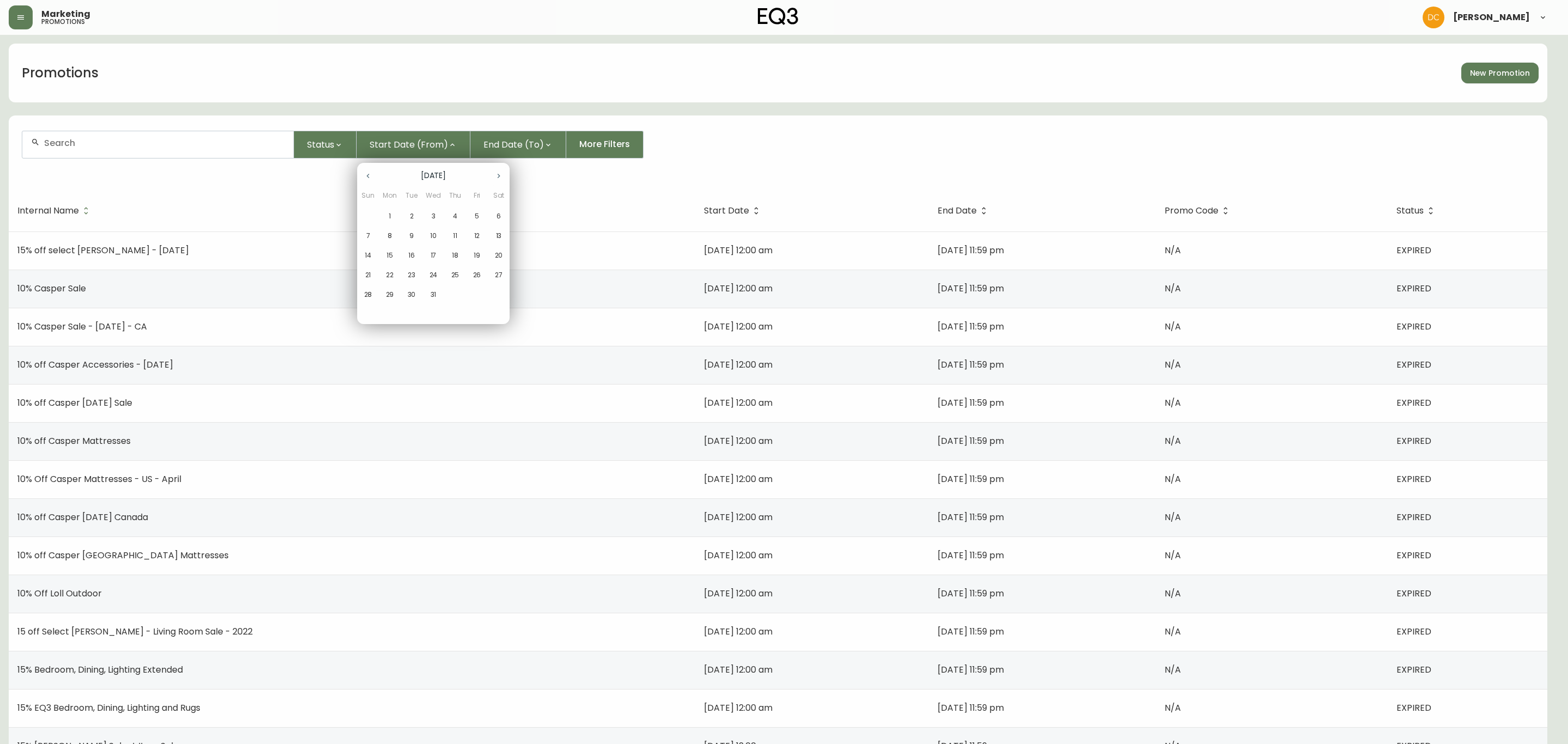
click at [370, 177] on icon "button" at bounding box center [368, 175] width 8 height 8
click at [476, 211] on p "1" at bounding box center [476, 216] width 2 height 10
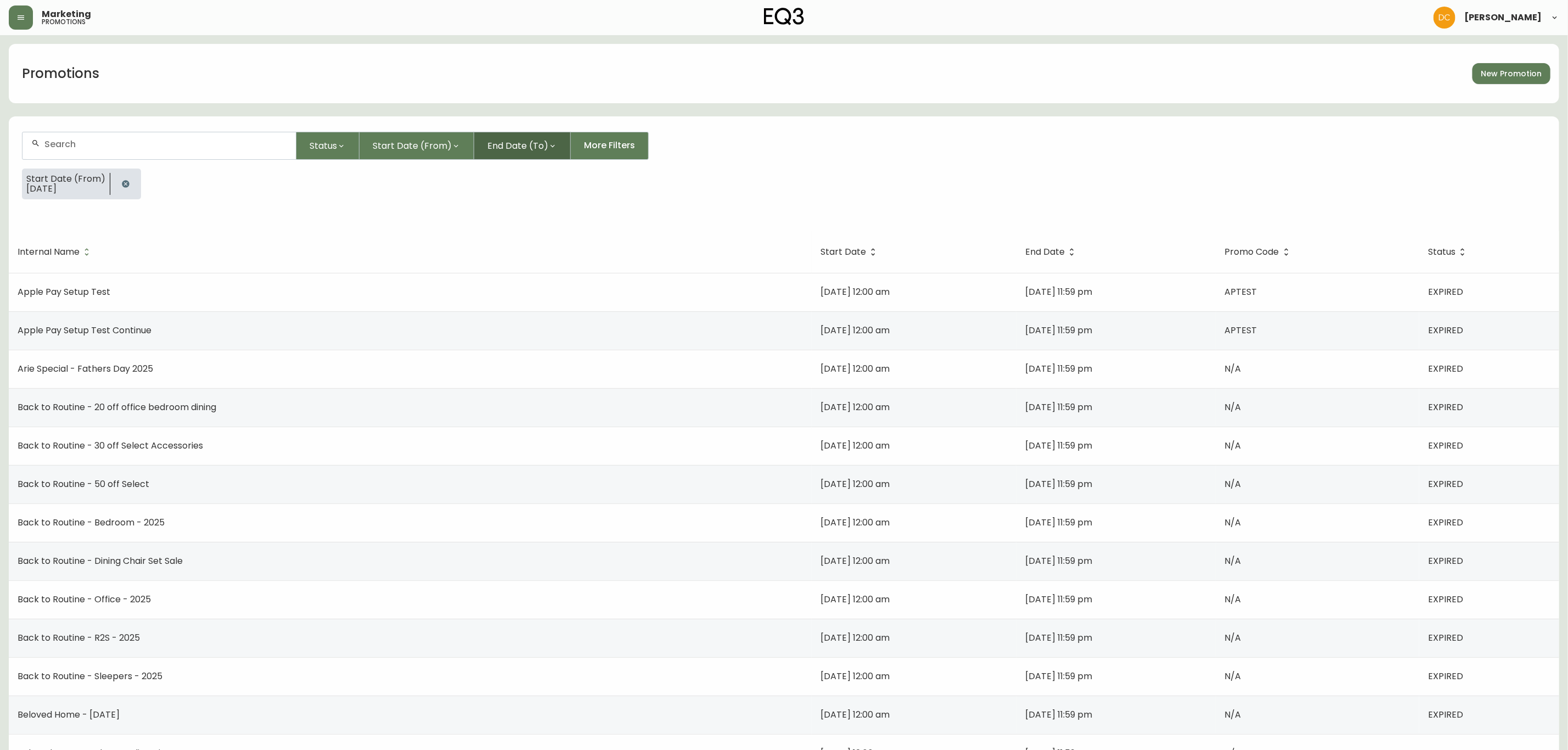
click at [519, 144] on span "End Date (To)" at bounding box center [517, 146] width 61 height 14
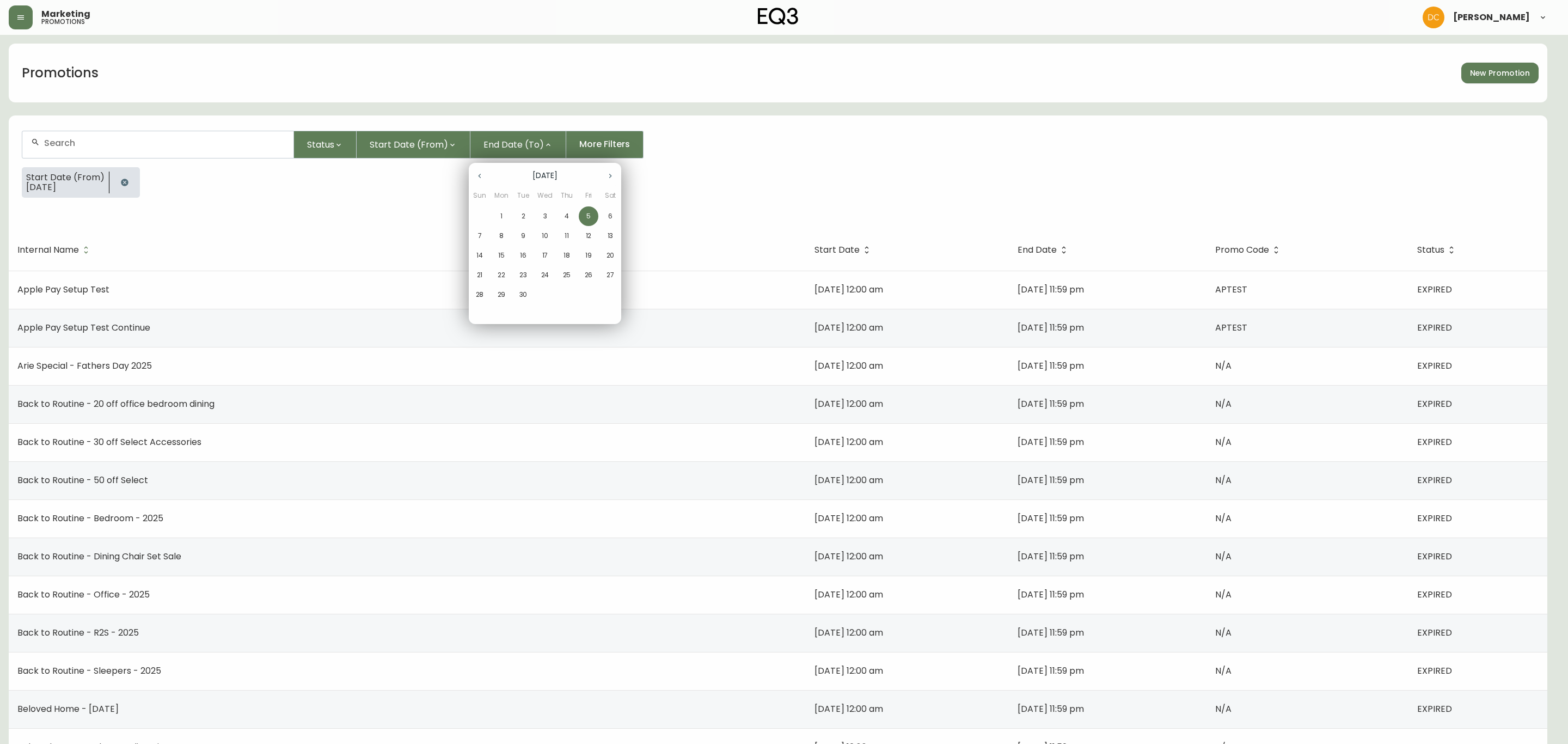
click at [477, 177] on icon "button" at bounding box center [479, 175] width 8 height 8
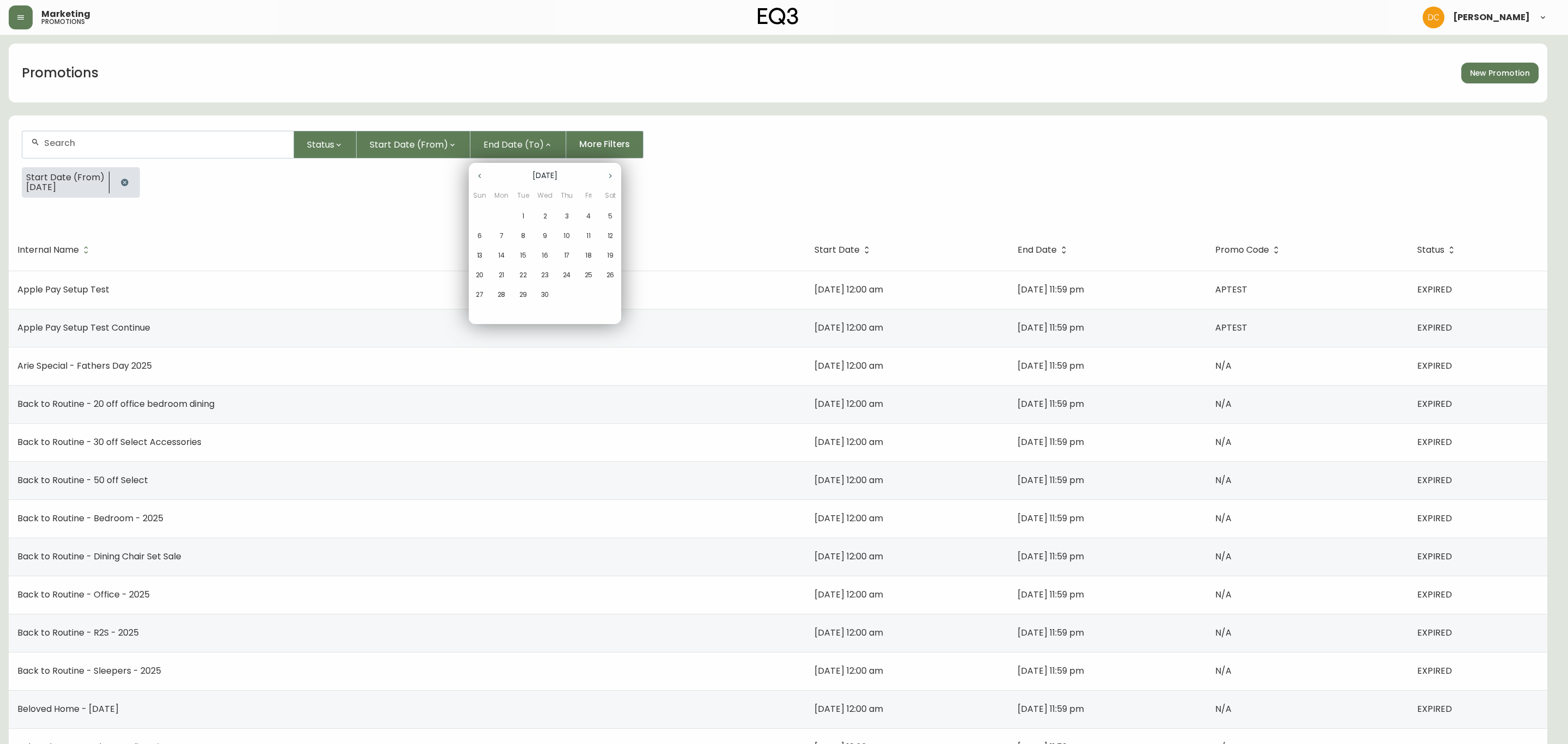
click at [477, 177] on icon "button" at bounding box center [479, 175] width 8 height 8
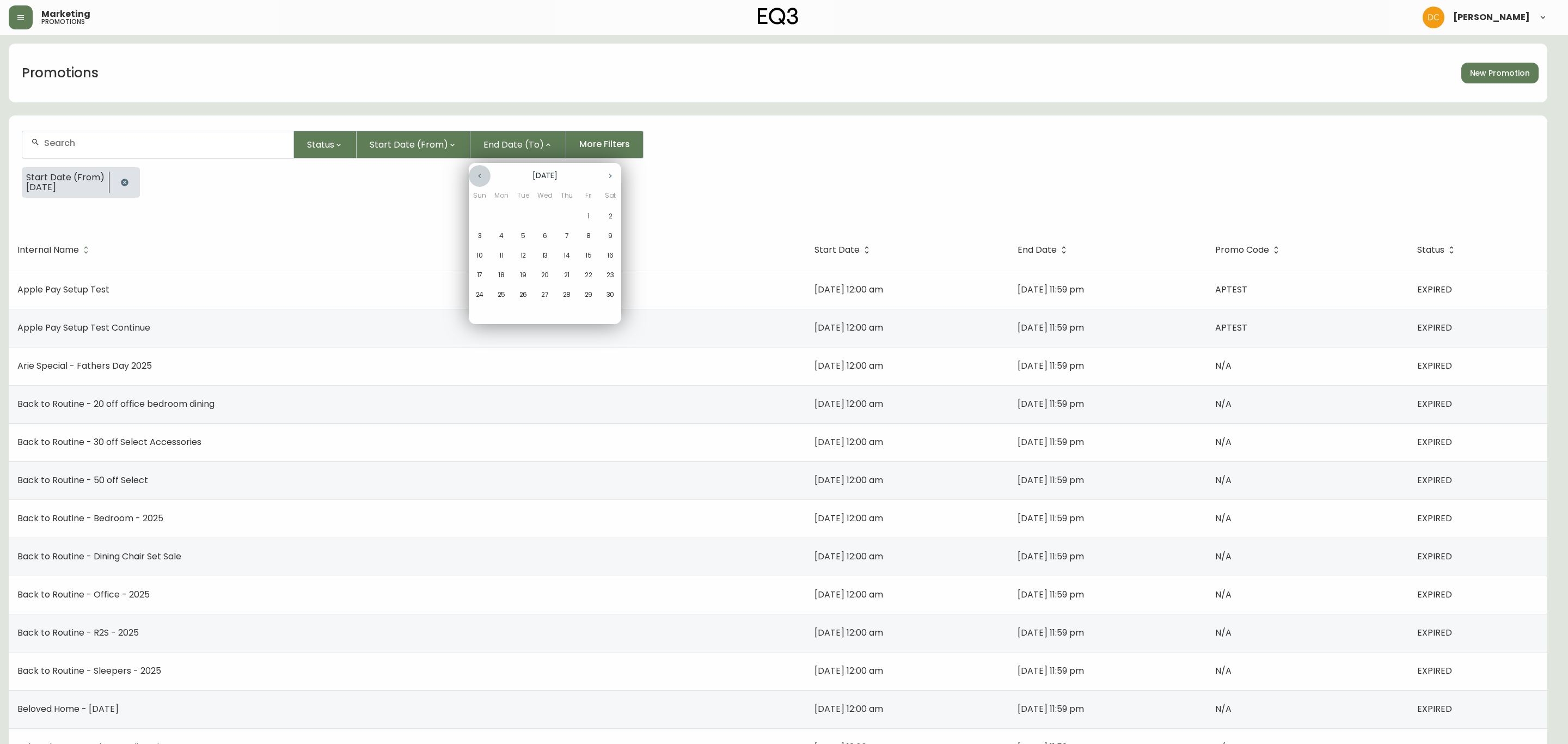
click at [477, 177] on icon "button" at bounding box center [479, 175] width 8 height 8
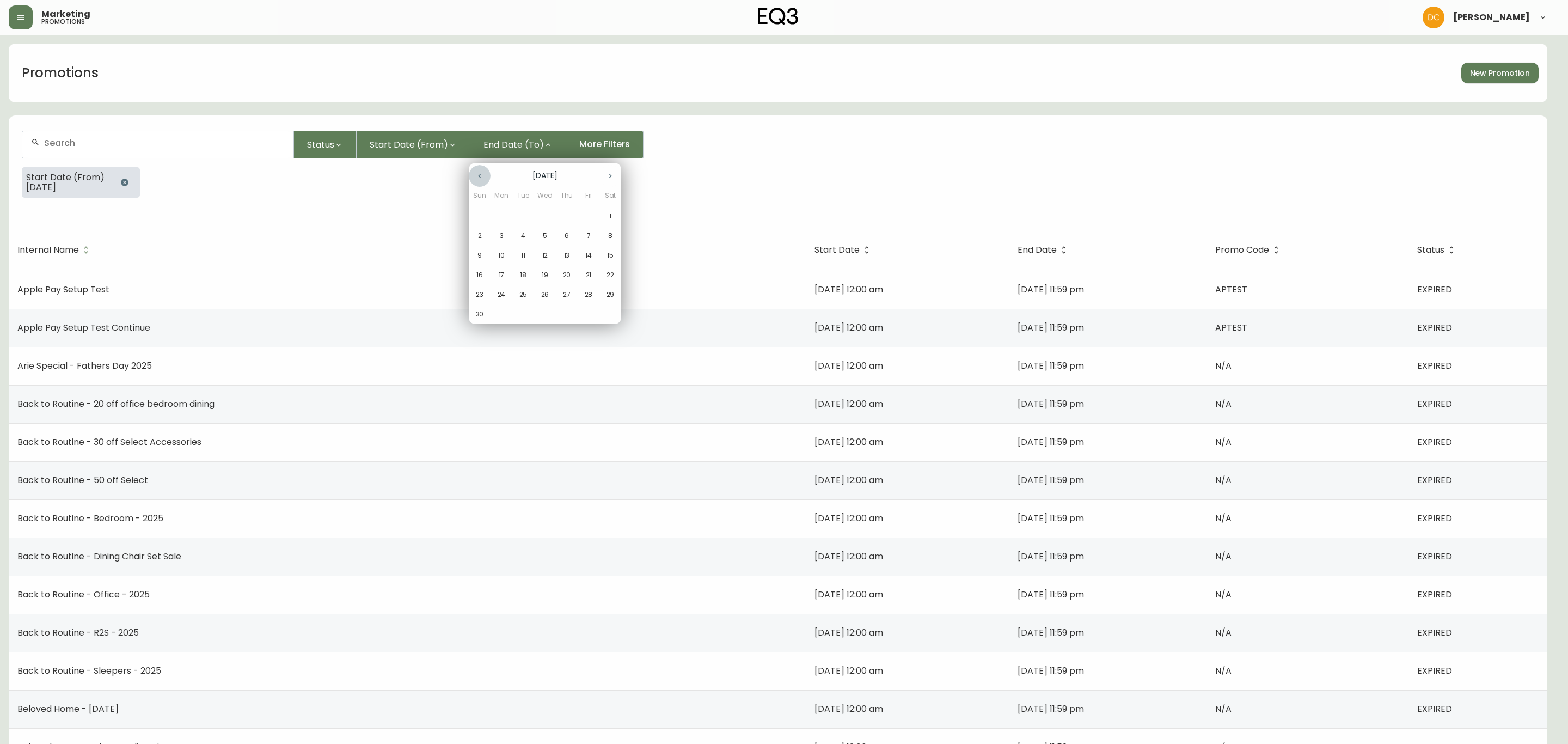
click at [477, 177] on icon "button" at bounding box center [479, 175] width 8 height 8
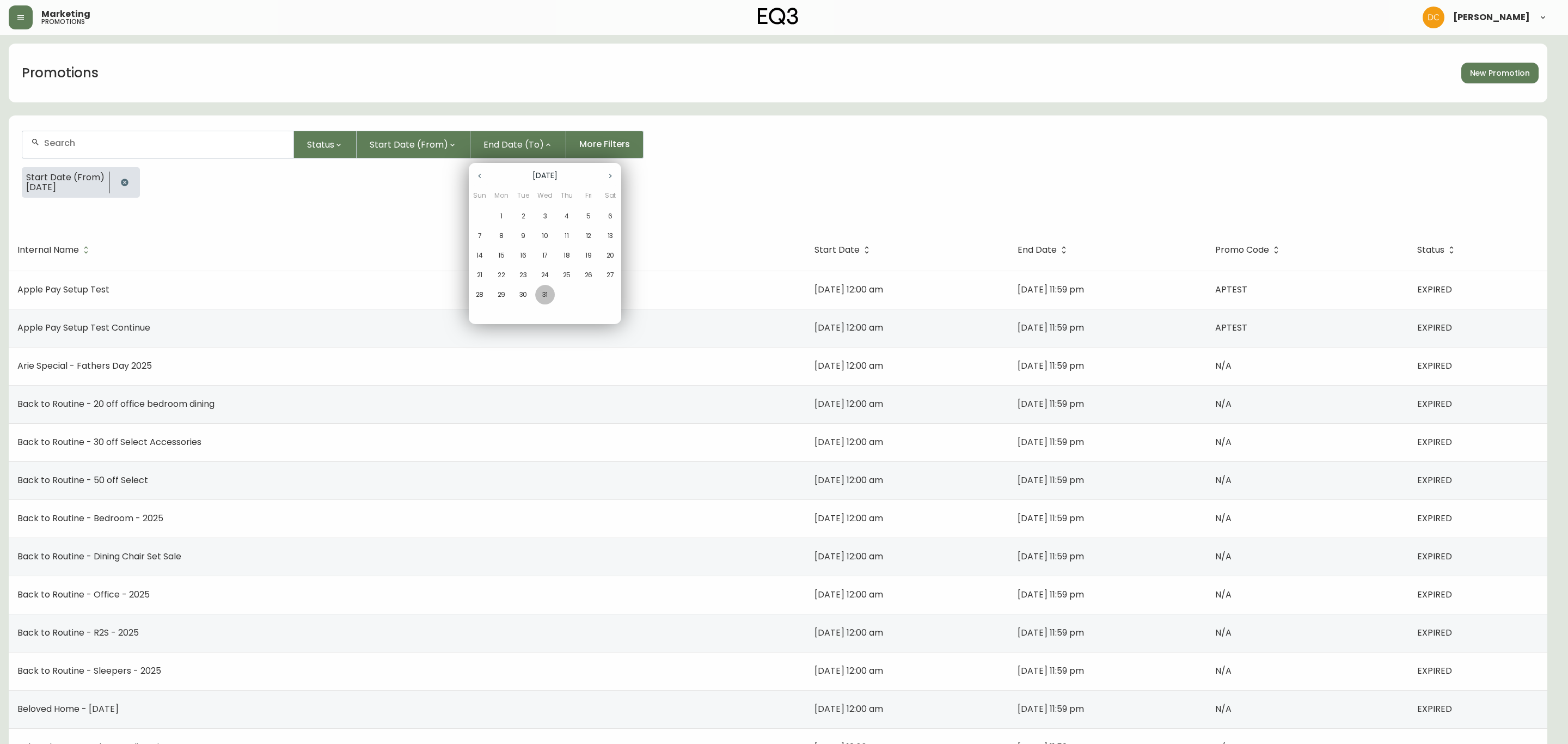
click at [543, 293] on p "31" at bounding box center [545, 294] width 6 height 10
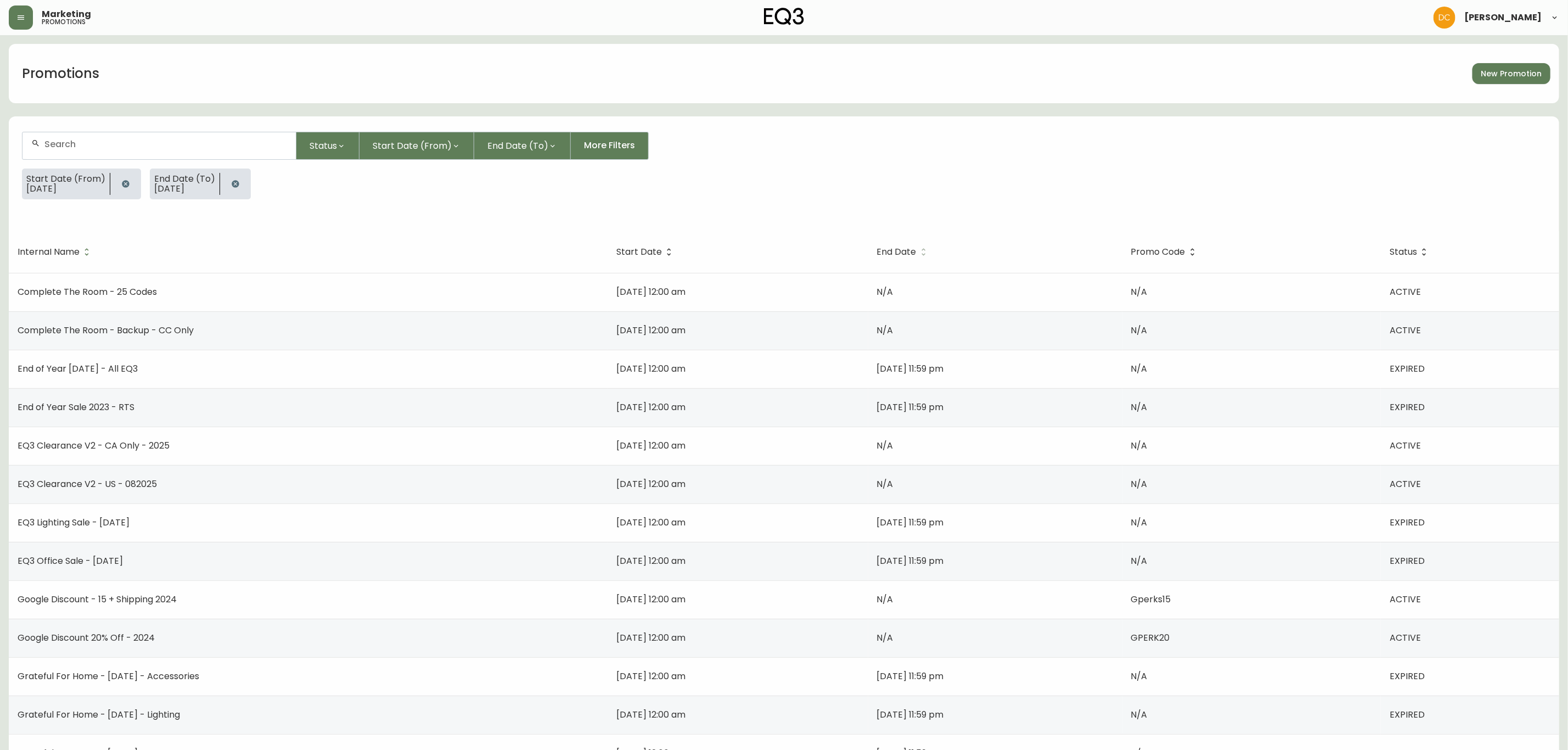
click at [920, 255] on span "End Date" at bounding box center [904, 251] width 54 height 10
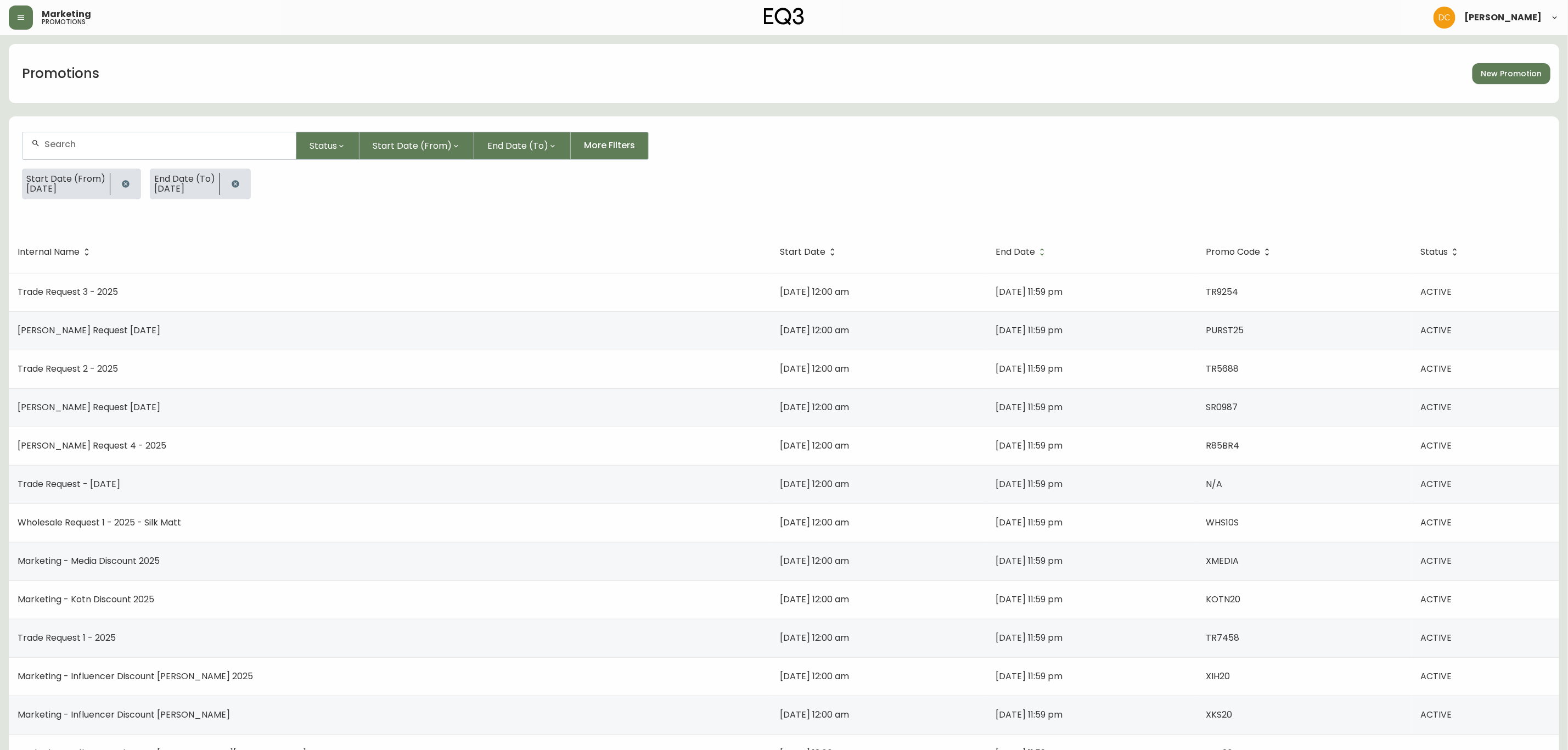
click at [996, 251] on span "End Date" at bounding box center [1015, 252] width 40 height 7
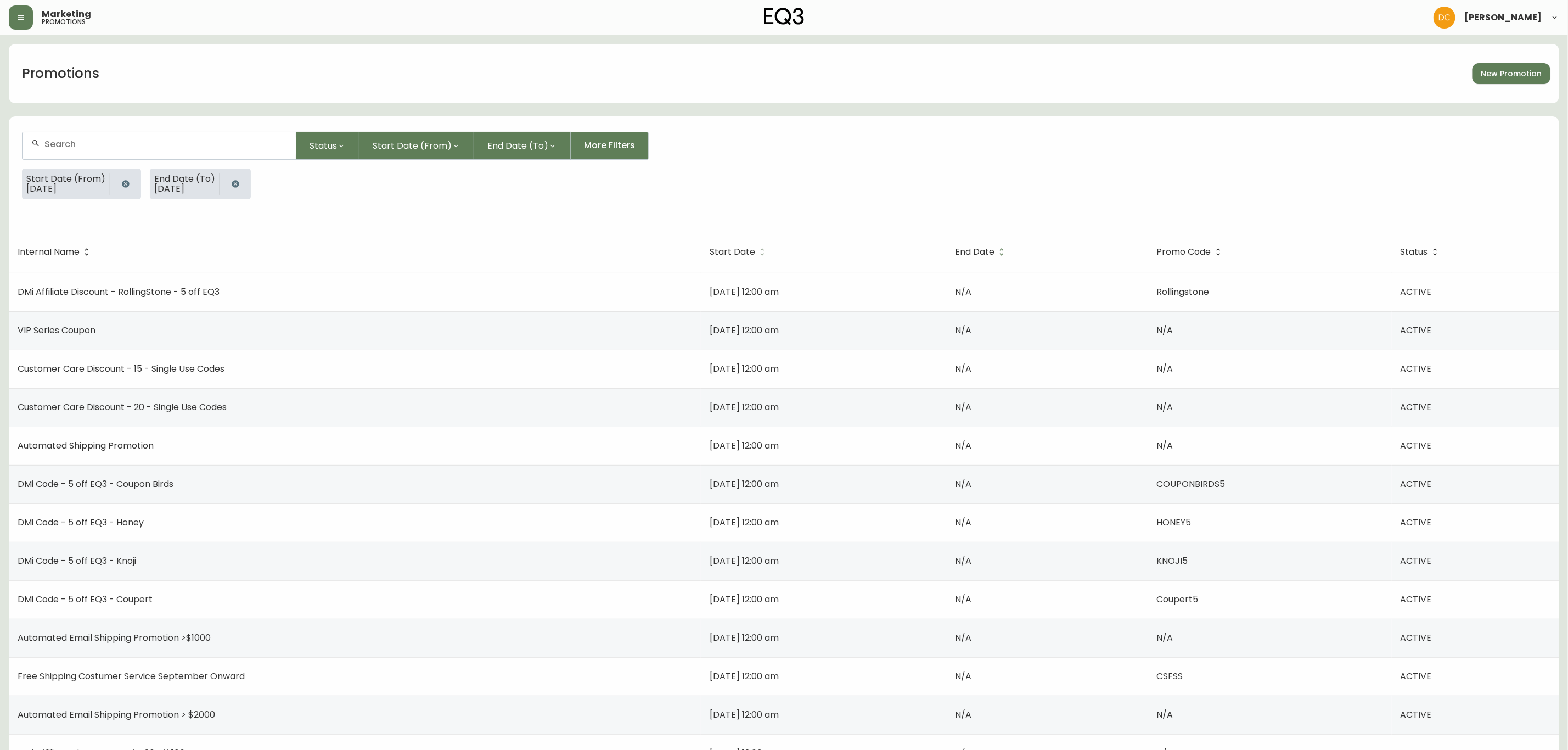
click at [711, 256] on span "Start Date" at bounding box center [740, 251] width 60 height 10
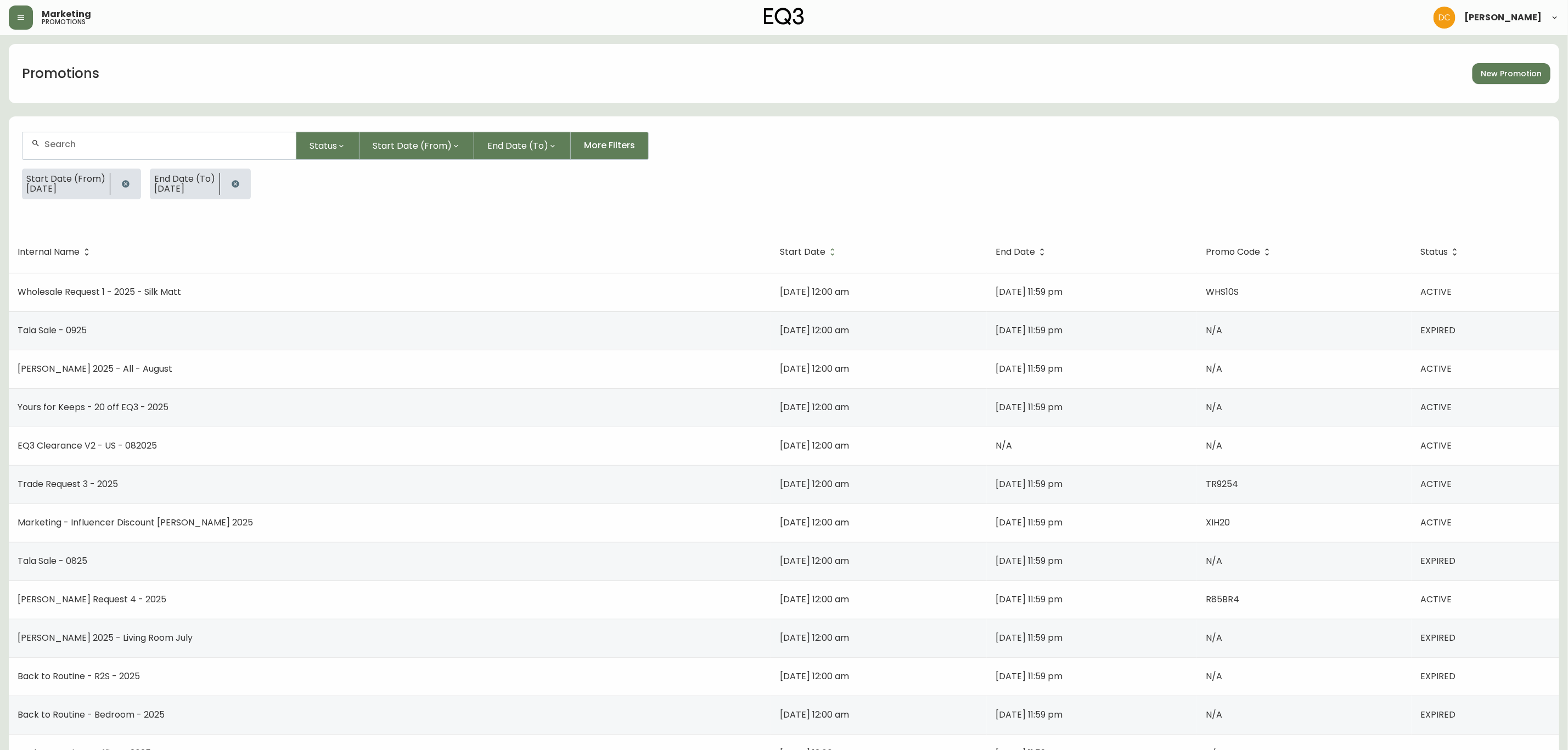
click at [780, 253] on span "Start Date" at bounding box center [803, 252] width 46 height 7
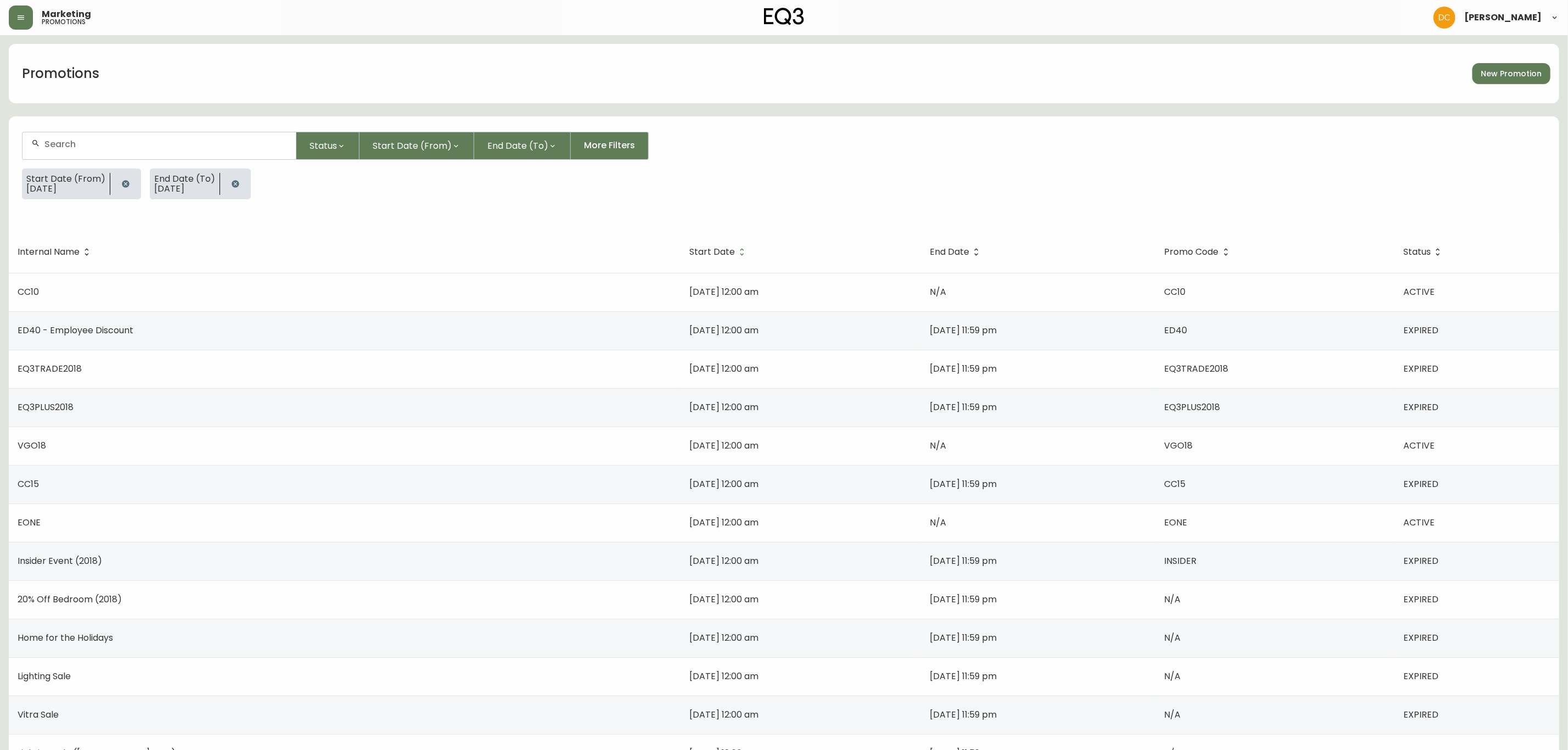
click at [228, 178] on button "button" at bounding box center [236, 184] width 22 height 22
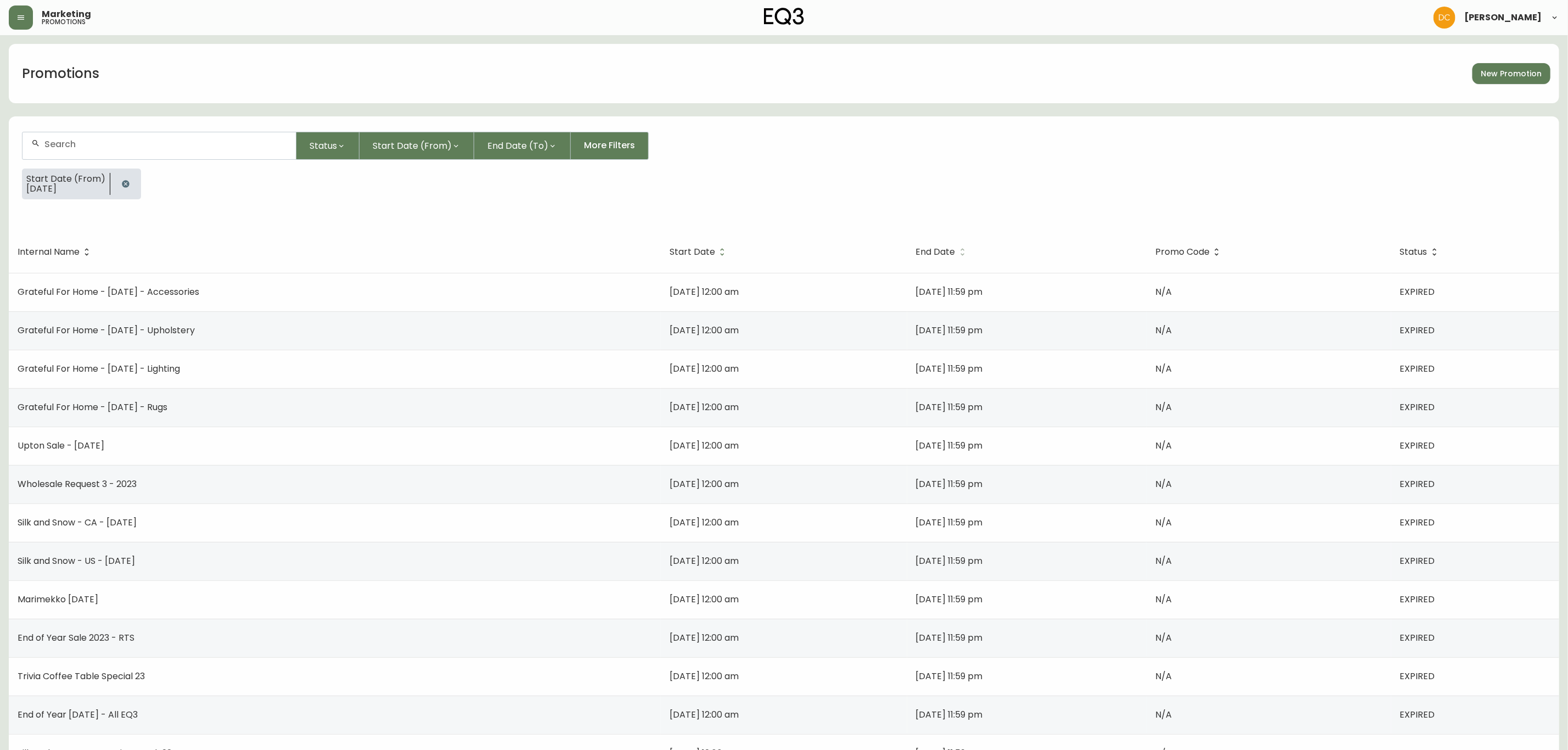
click at [916, 251] on span "End Date" at bounding box center [936, 252] width 40 height 7
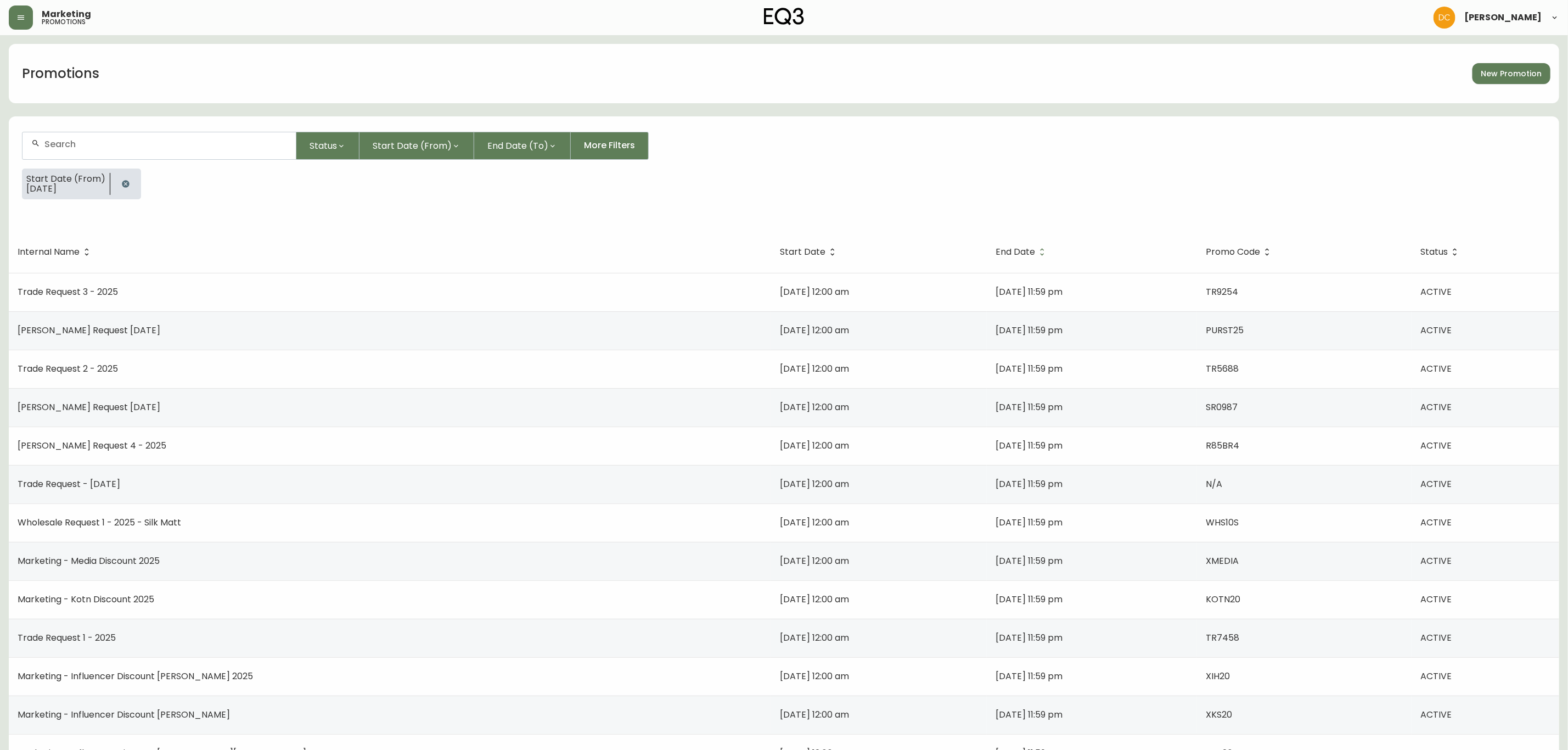
click at [996, 251] on span "End Date" at bounding box center [1015, 252] width 40 height 7
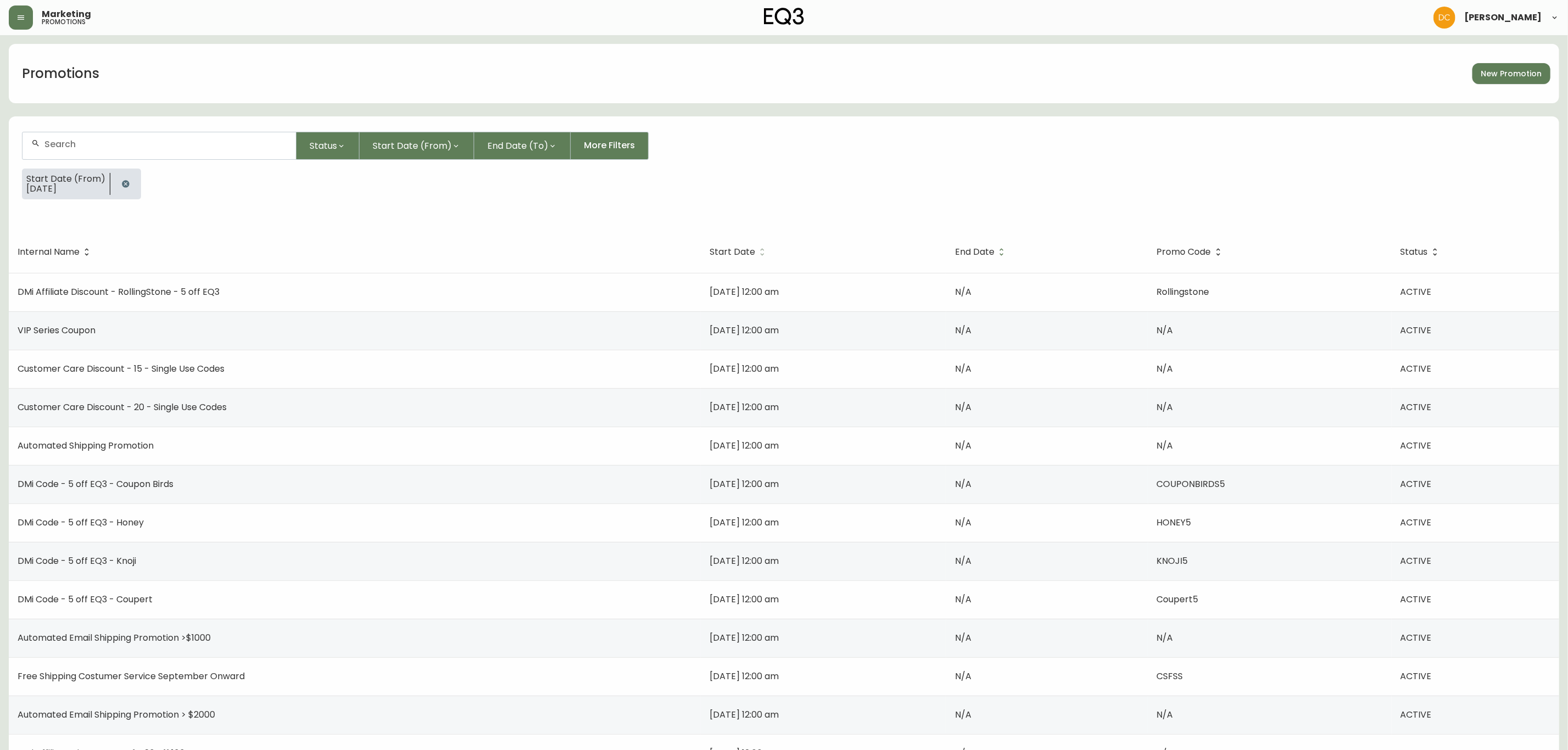
click at [713, 252] on span "Start Date" at bounding box center [733, 252] width 46 height 7
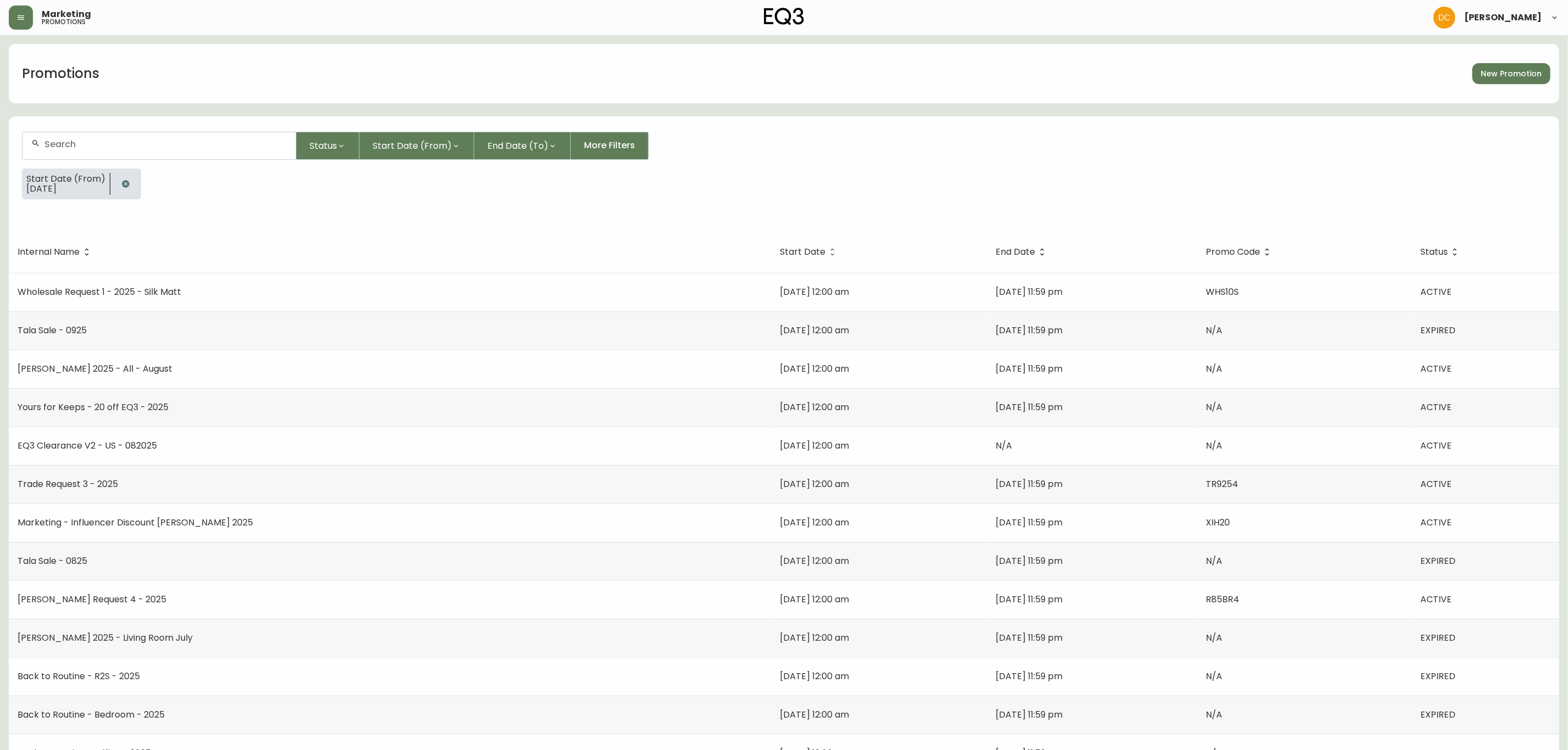
click at [780, 251] on span "Start Date" at bounding box center [803, 252] width 46 height 7
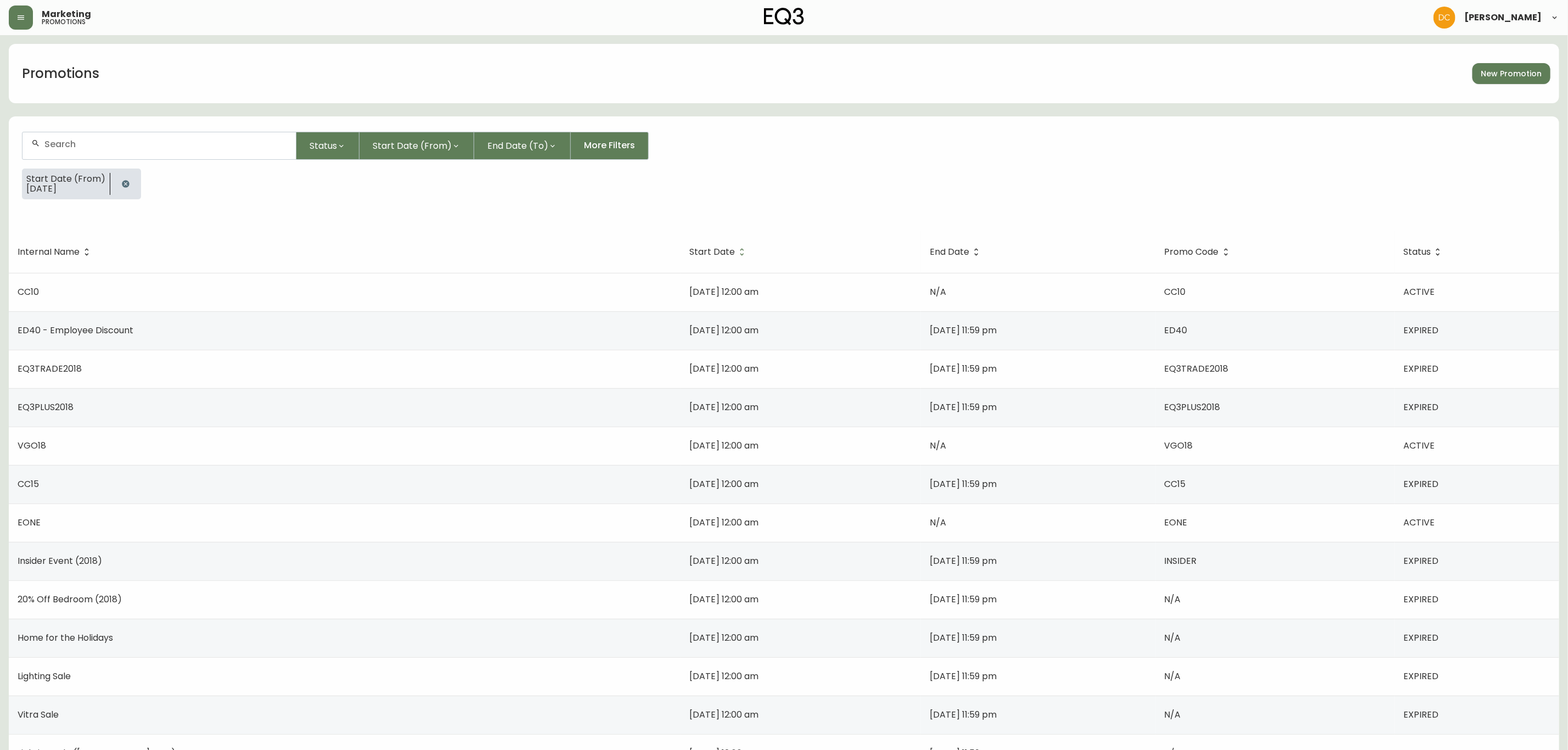
click at [66, 177] on span "Start Date (From)" at bounding box center [65, 179] width 79 height 10
click at [127, 189] on button "button" at bounding box center [126, 184] width 22 height 22
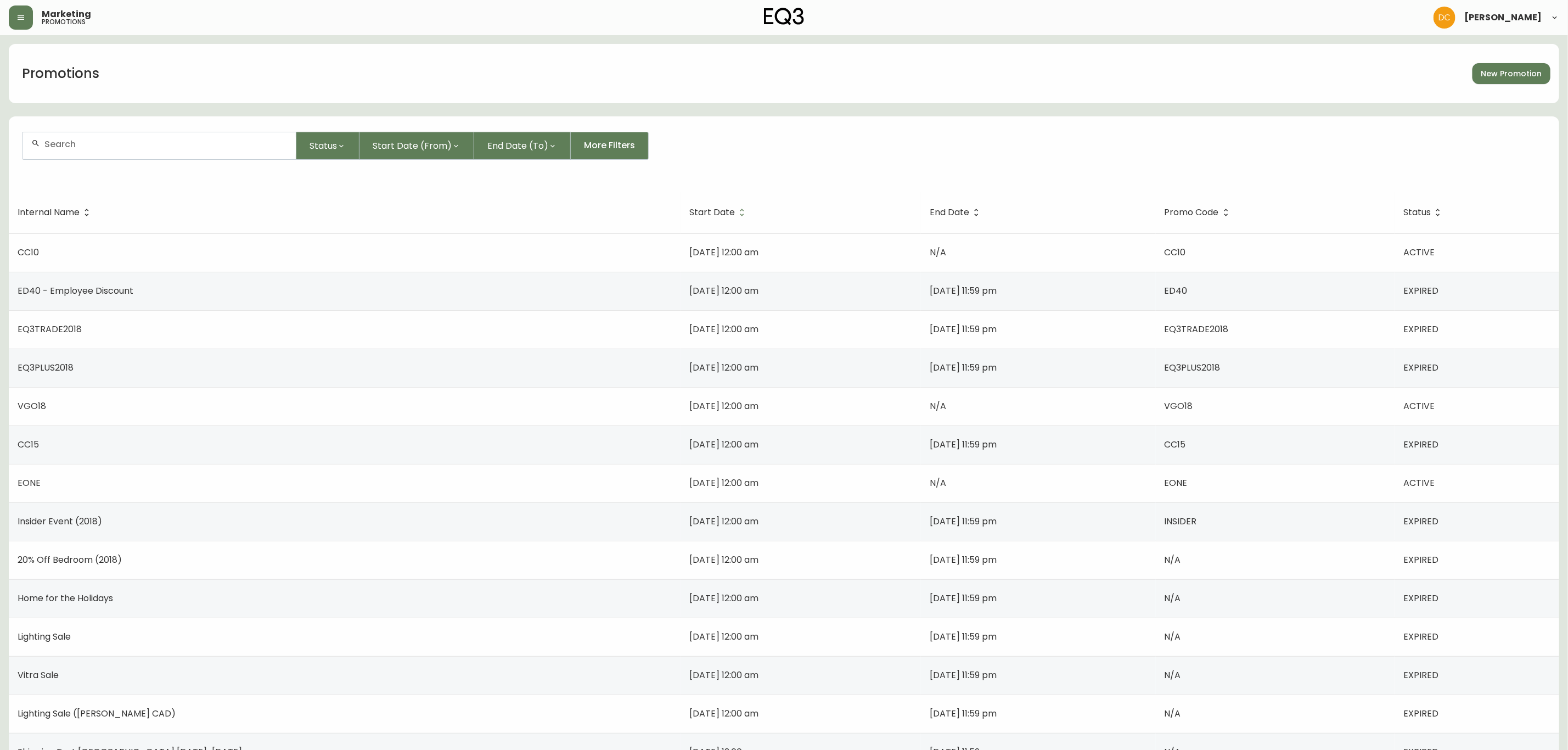
click at [731, 168] on form "Status Start Date (From) End Date (To) More Filters" at bounding box center [784, 150] width 1550 height 63
click at [432, 144] on span "Start Date (From)" at bounding box center [412, 146] width 79 height 14
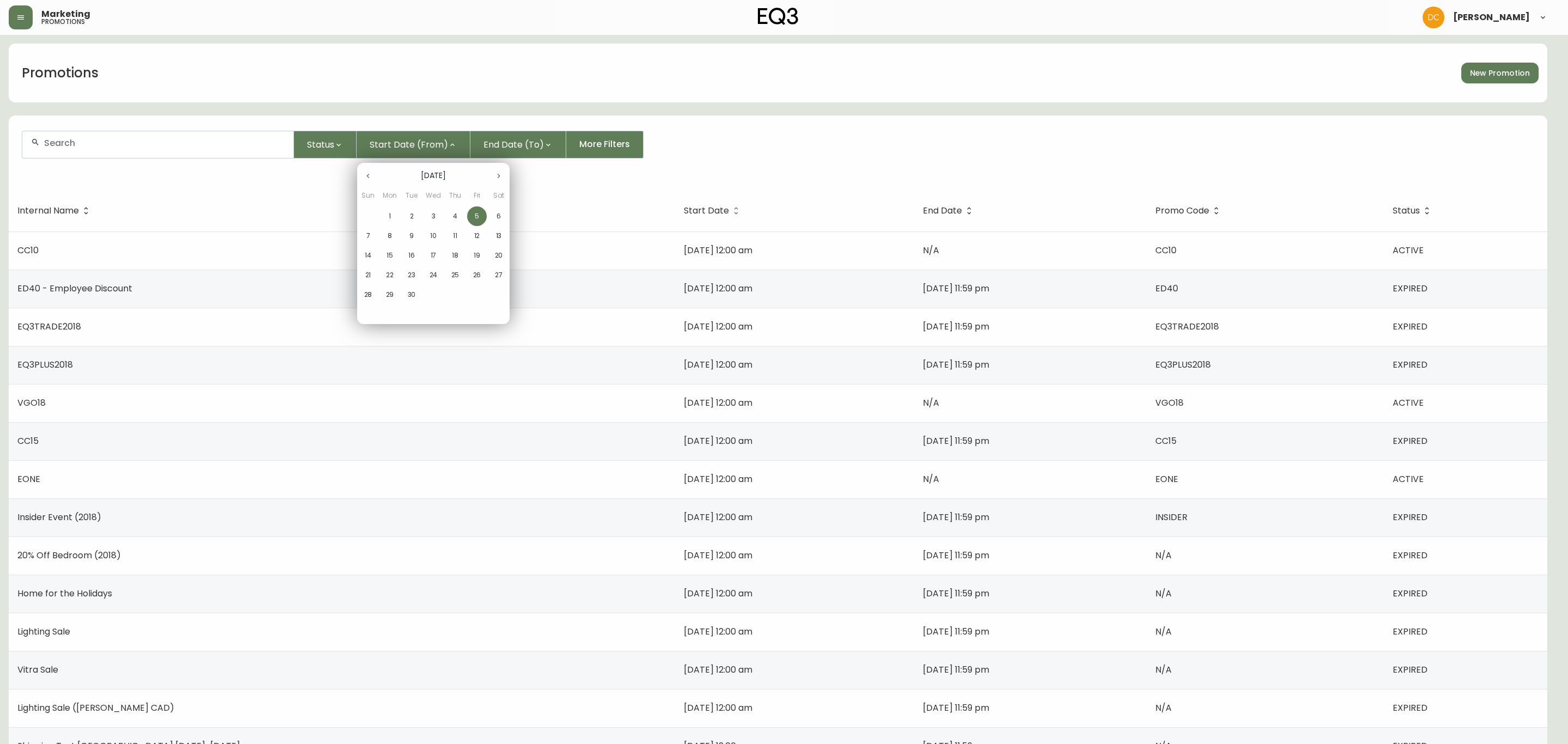
click at [897, 175] on div at bounding box center [784, 372] width 1568 height 744
